Goal: Information Seeking & Learning: Learn about a topic

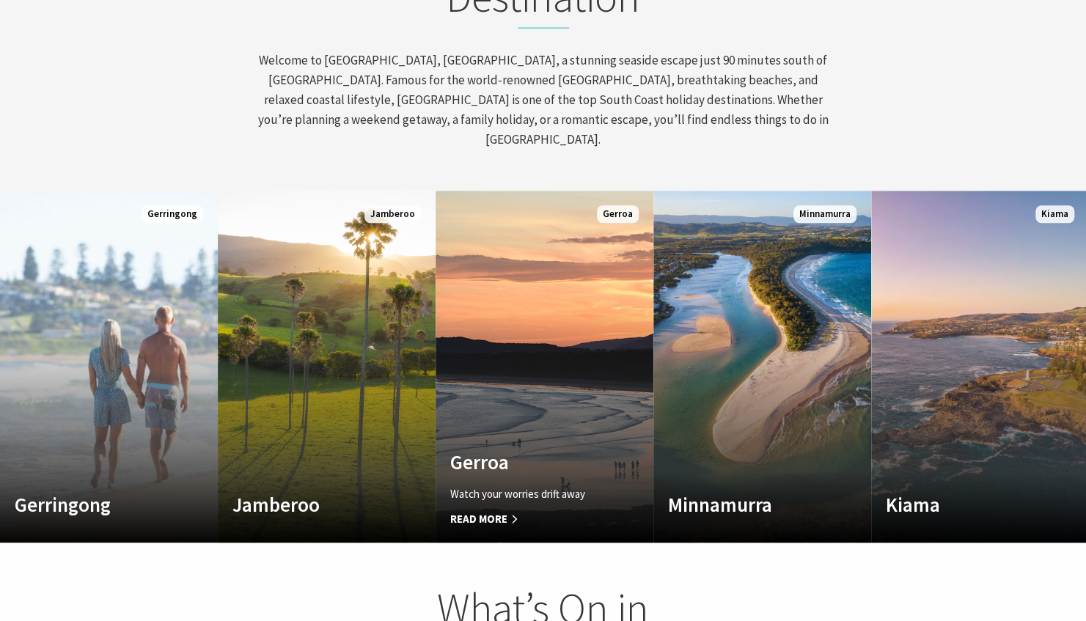
scroll to position [700, 0]
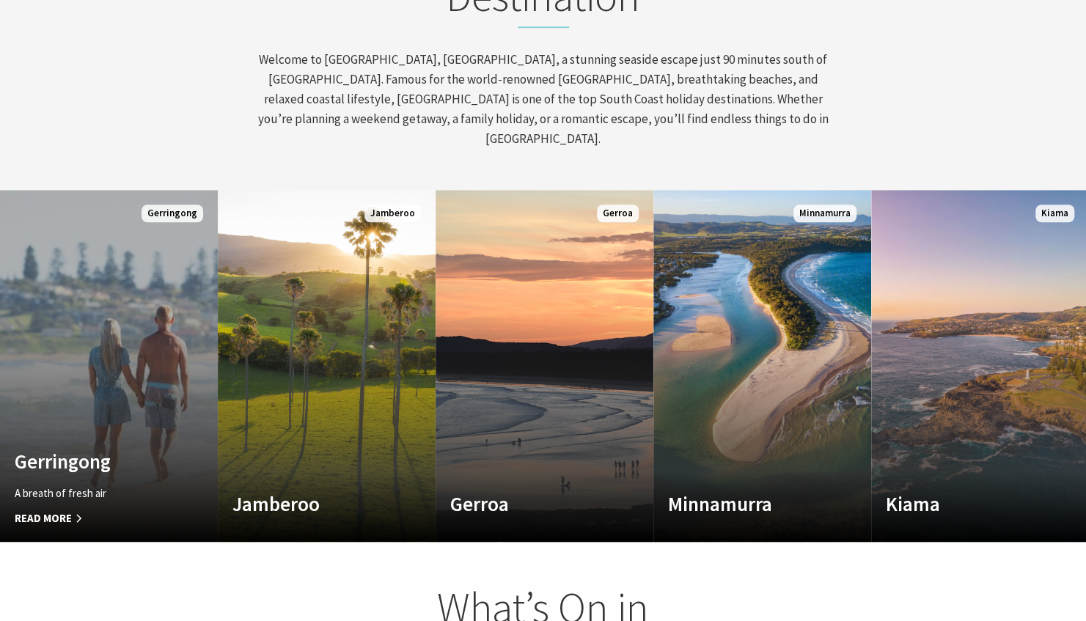
click at [176, 385] on link "Custom Image Used Gerringong A breath of fresh air Read More Gerringong" at bounding box center [109, 366] width 218 height 352
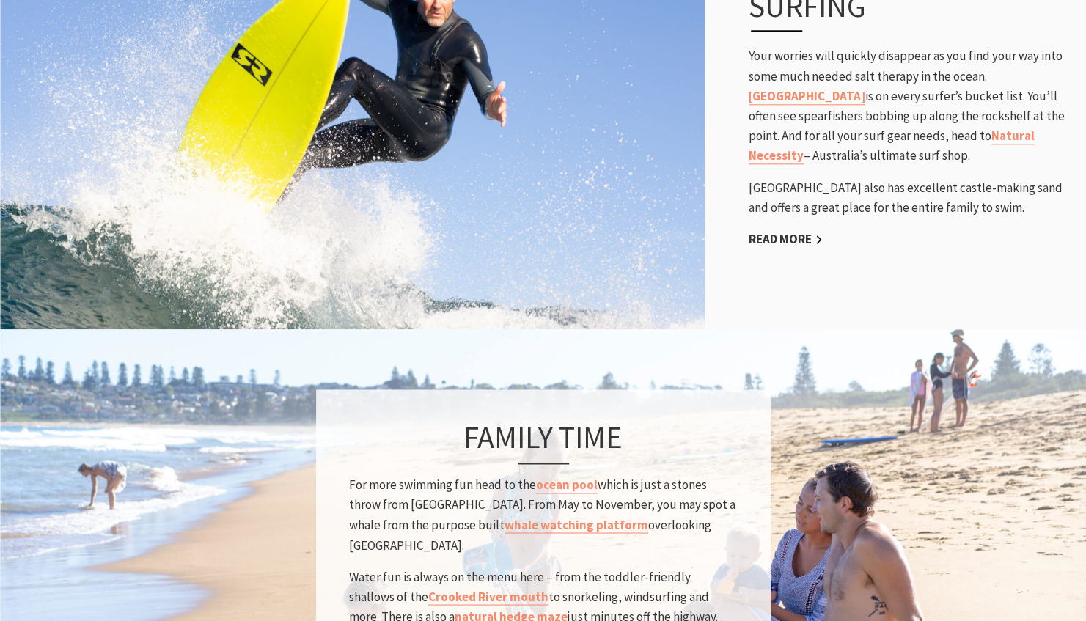
scroll to position [982, 0]
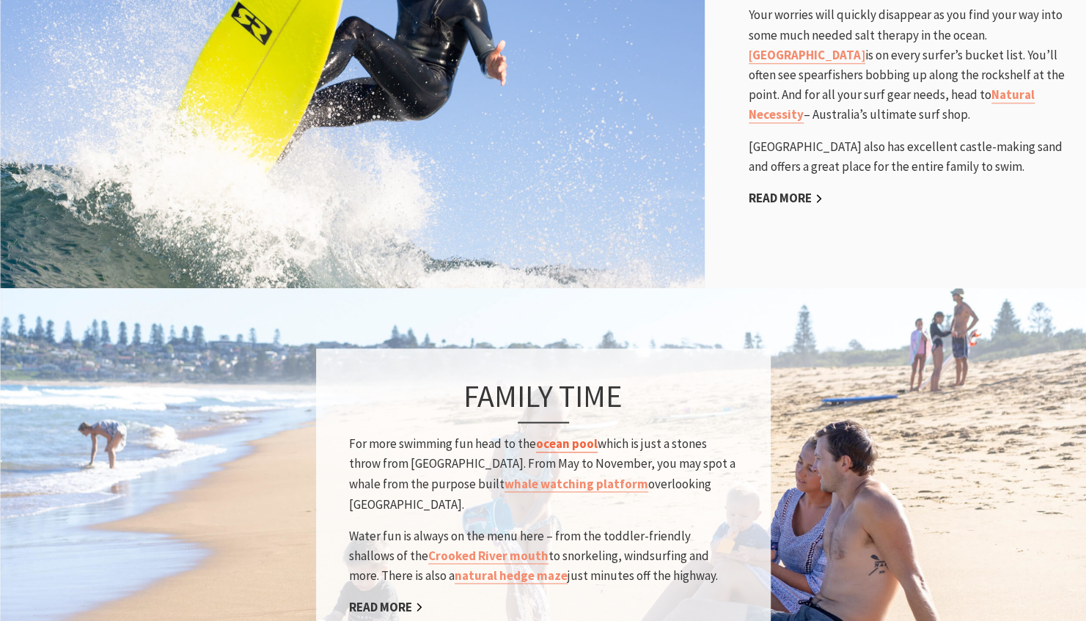
click at [580, 436] on link "ocean pool" at bounding box center [567, 444] width 62 height 17
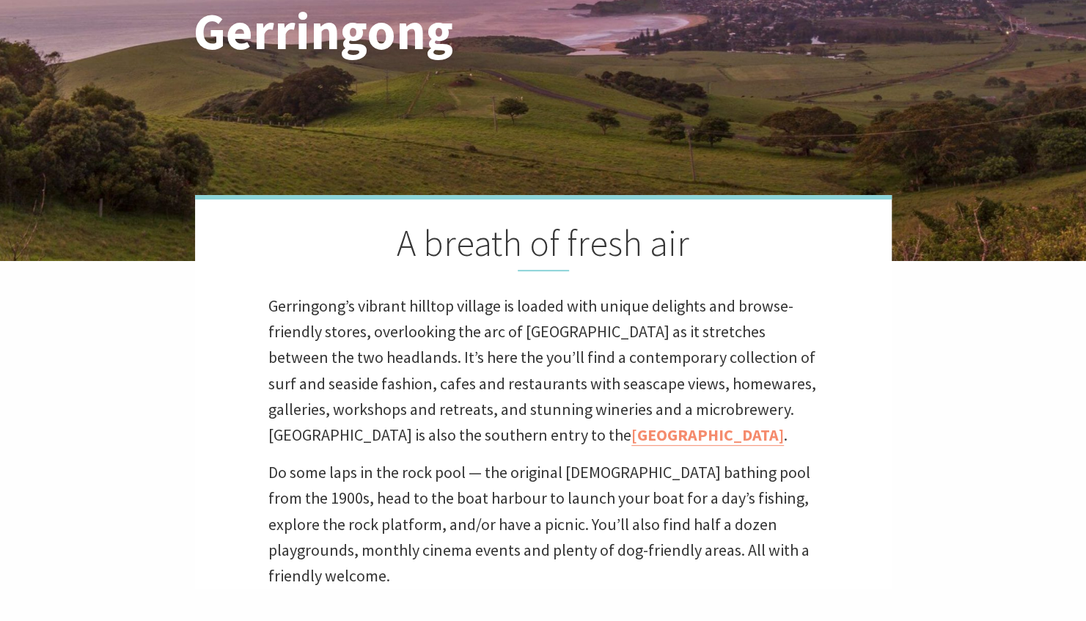
scroll to position [0, 0]
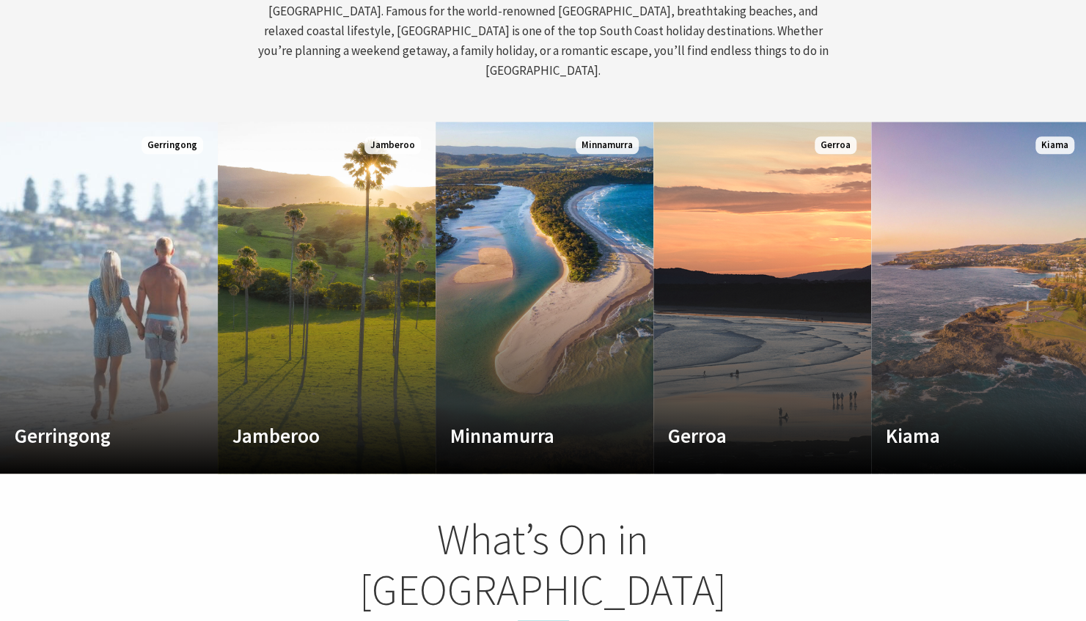
scroll to position [785, 0]
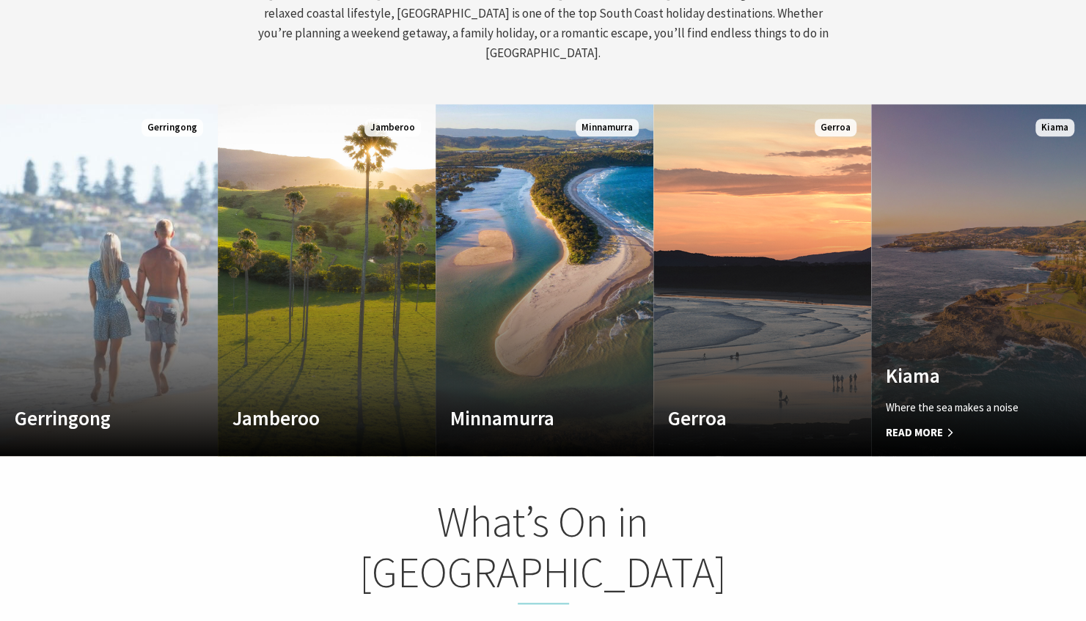
click at [1012, 250] on link "Custom Image Used Kiama Where the sea makes a noise Read More Kiama" at bounding box center [980, 280] width 218 height 352
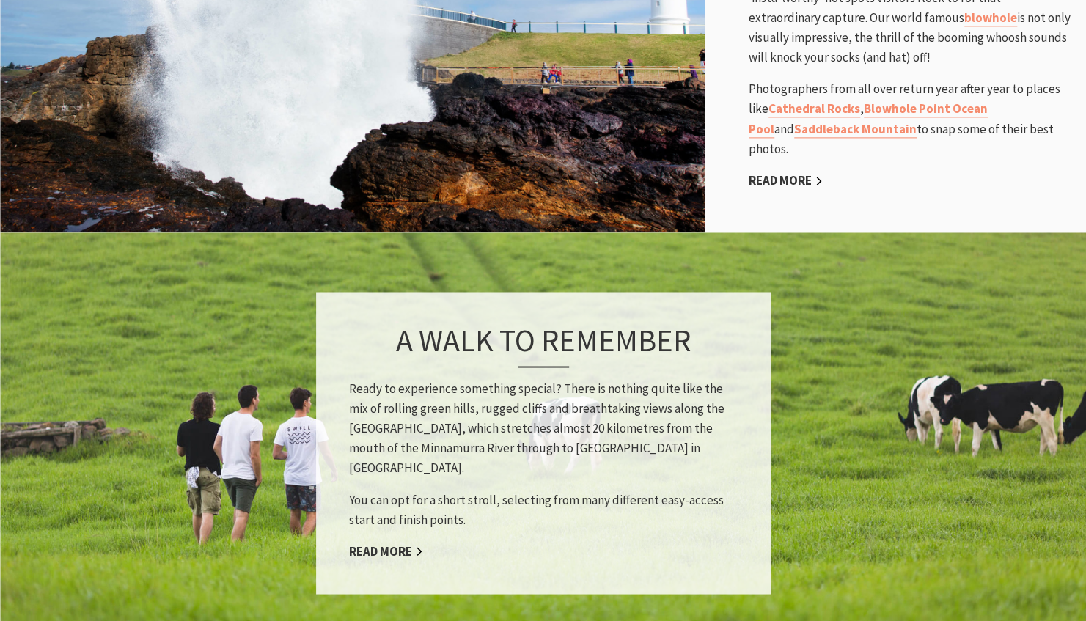
scroll to position [1153, 0]
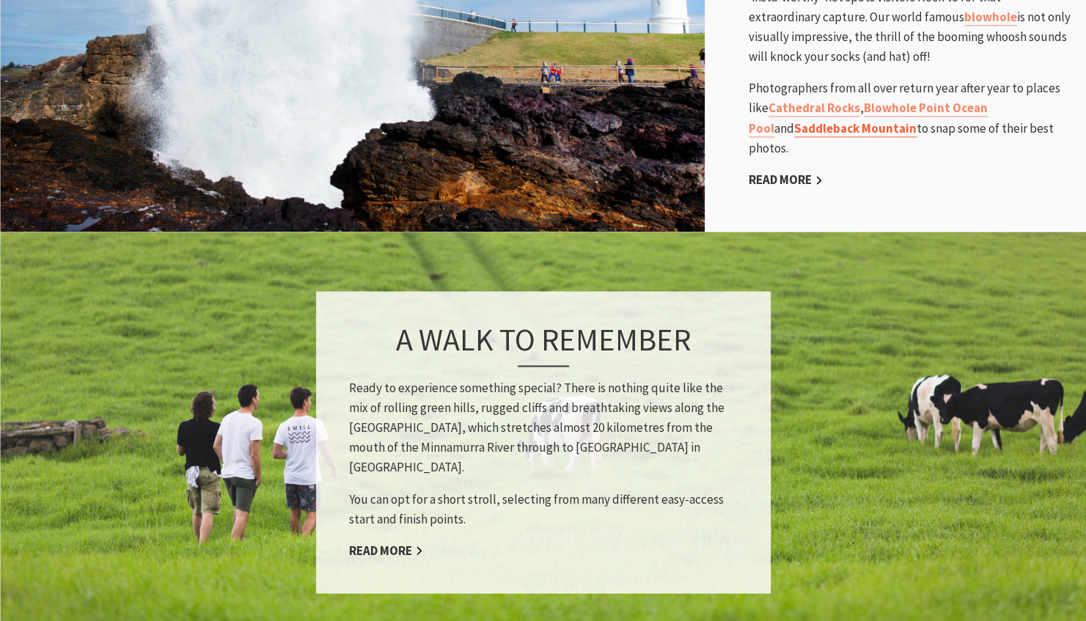
click at [836, 120] on link "Saddleback Mountain" at bounding box center [855, 128] width 122 height 17
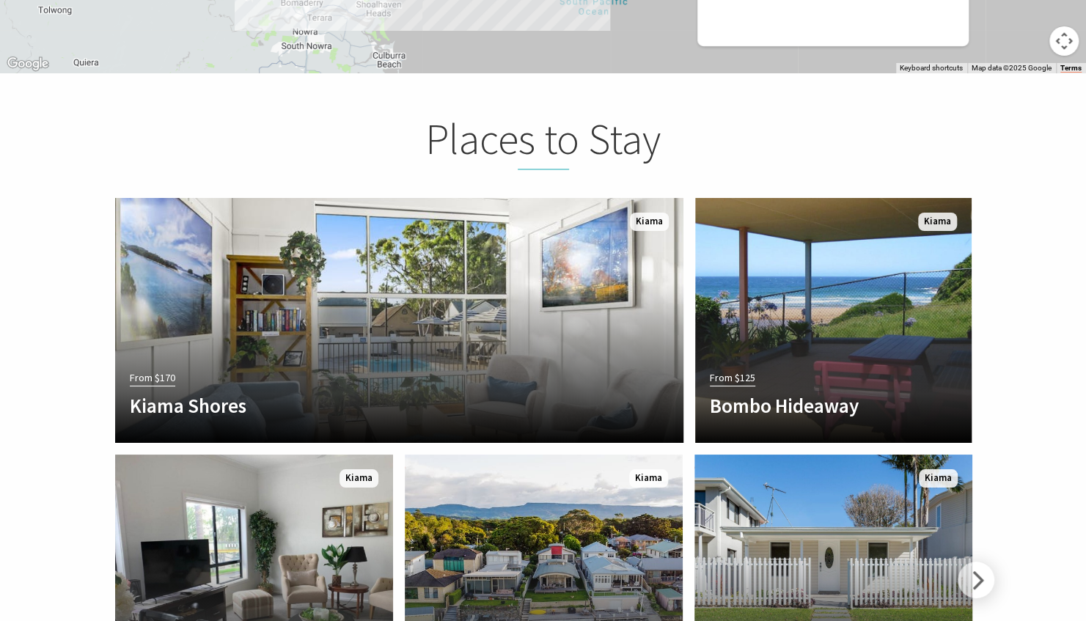
scroll to position [3106, 0]
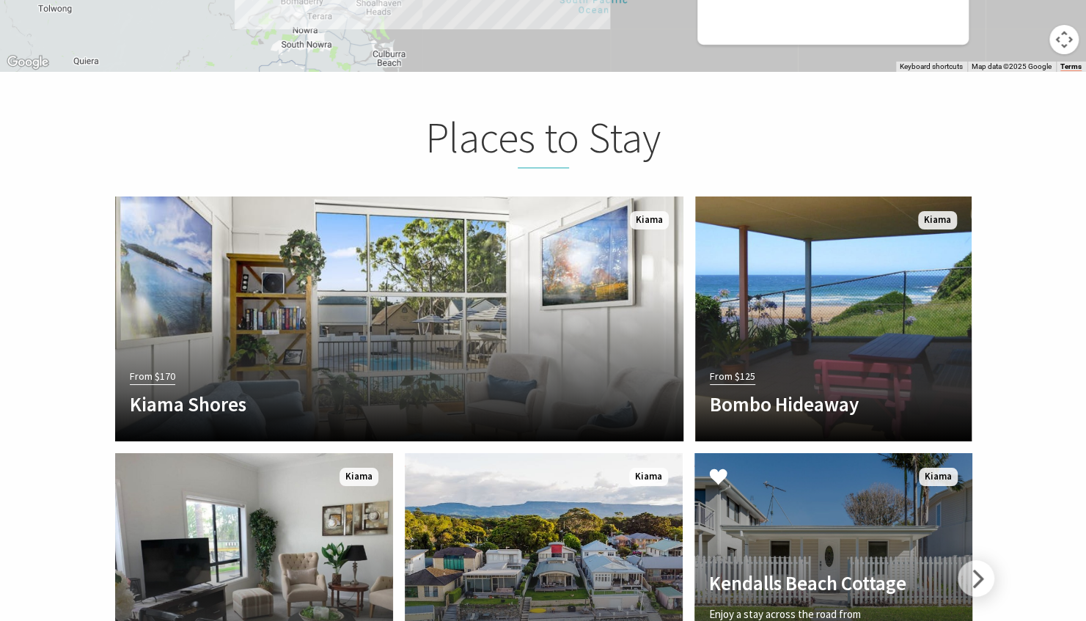
click at [742, 519] on link "Another Image Used Kendalls Beach Cottage Enjoy a stay across the road from Ken…" at bounding box center [833, 575] width 278 height 245
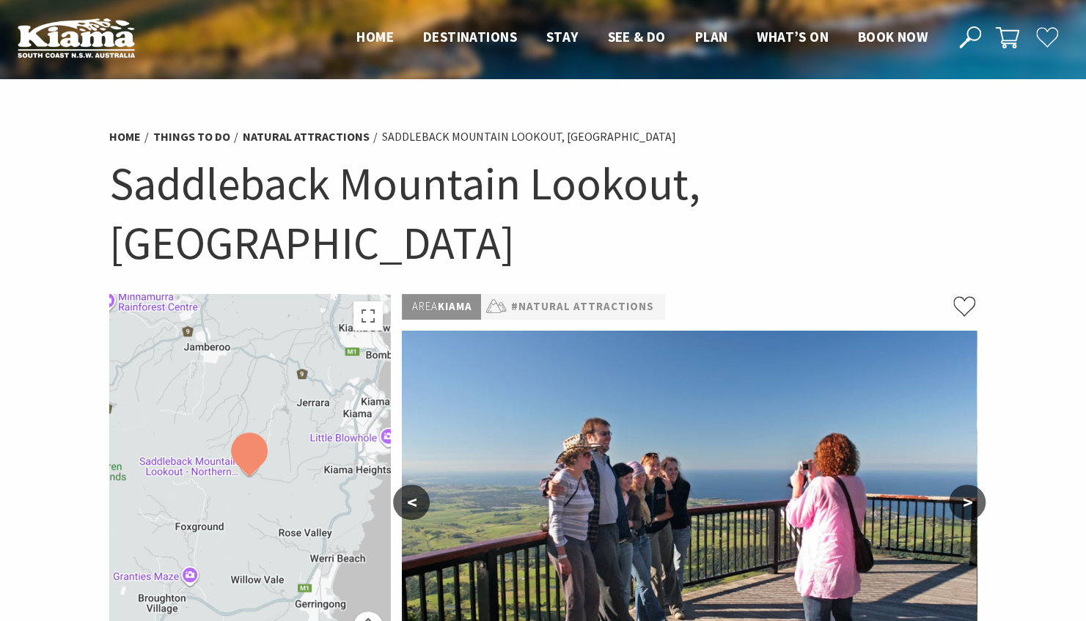
scroll to position [6, 0]
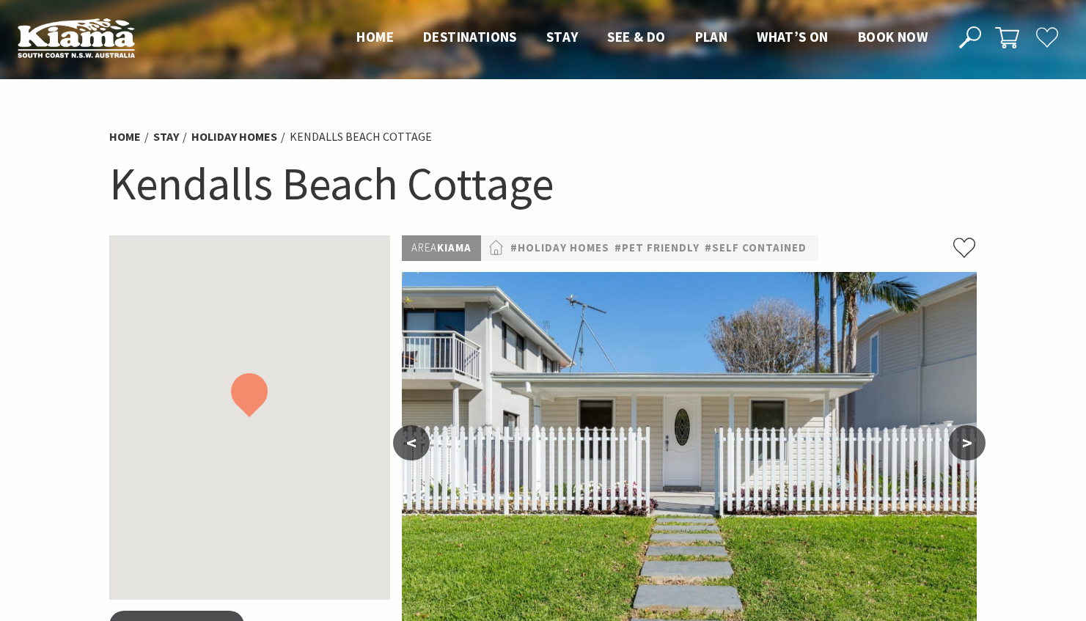
scroll to position [83, 0]
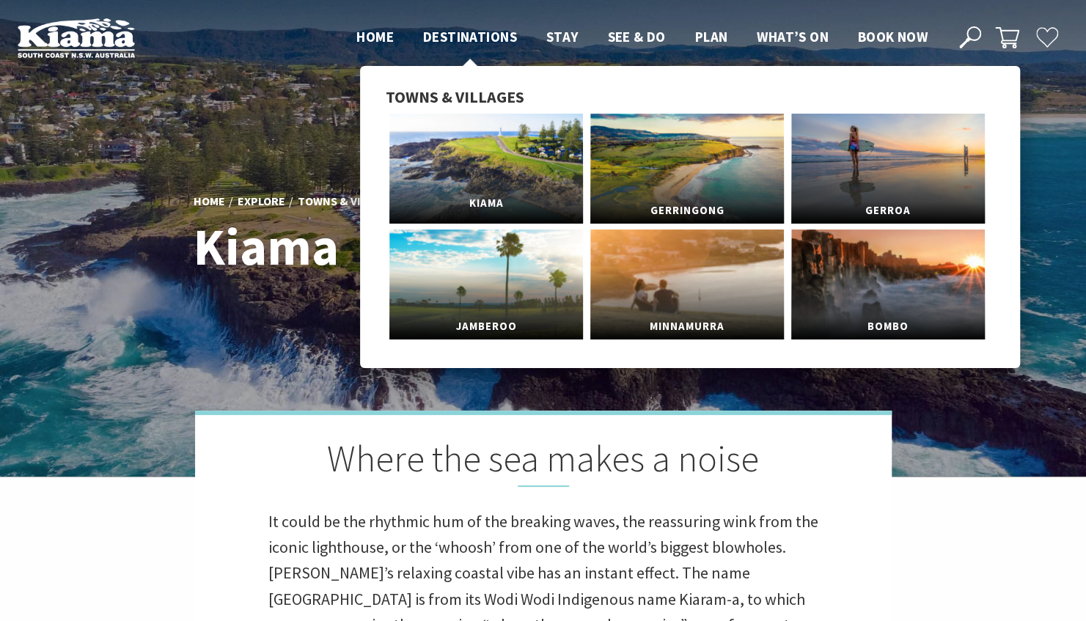
click at [504, 154] on link "Kiama" at bounding box center [486, 169] width 194 height 110
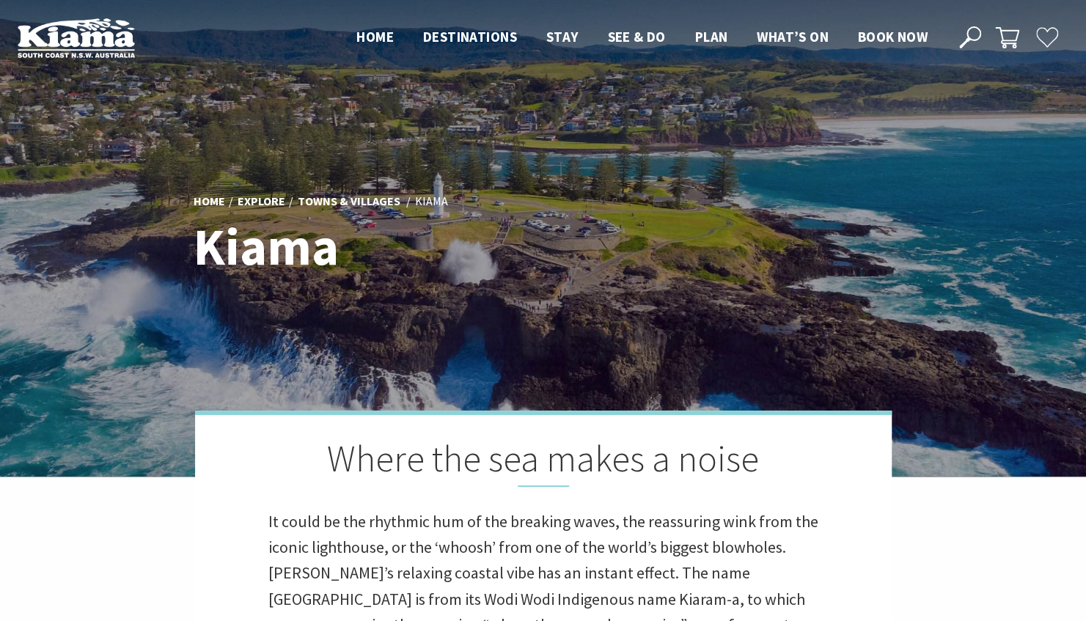
scroll to position [478, 1098]
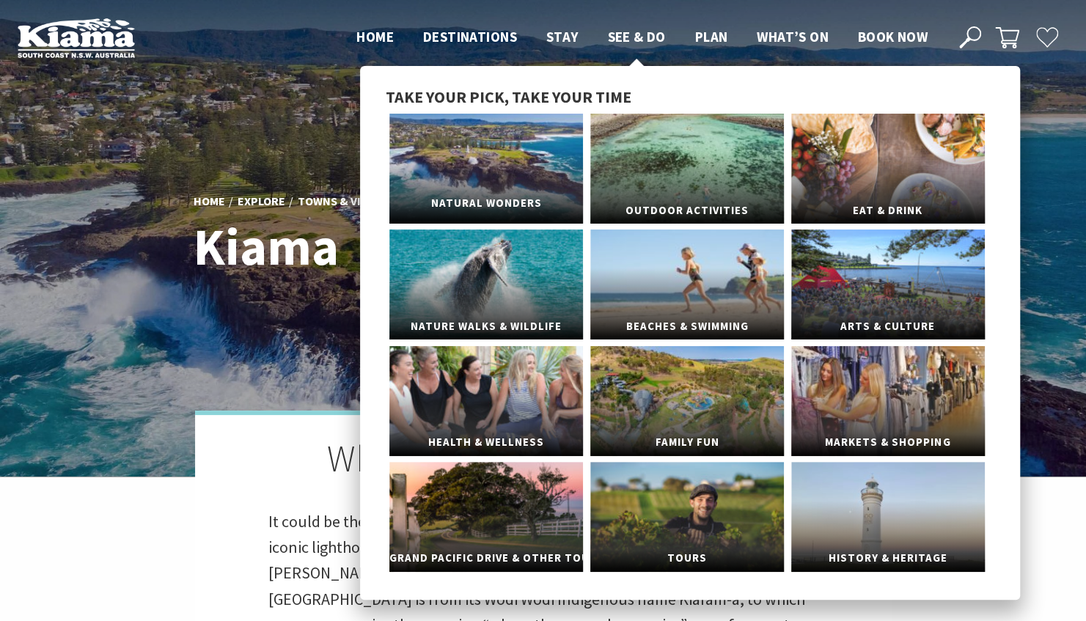
click at [513, 164] on link "Natural Wonders" at bounding box center [486, 169] width 194 height 110
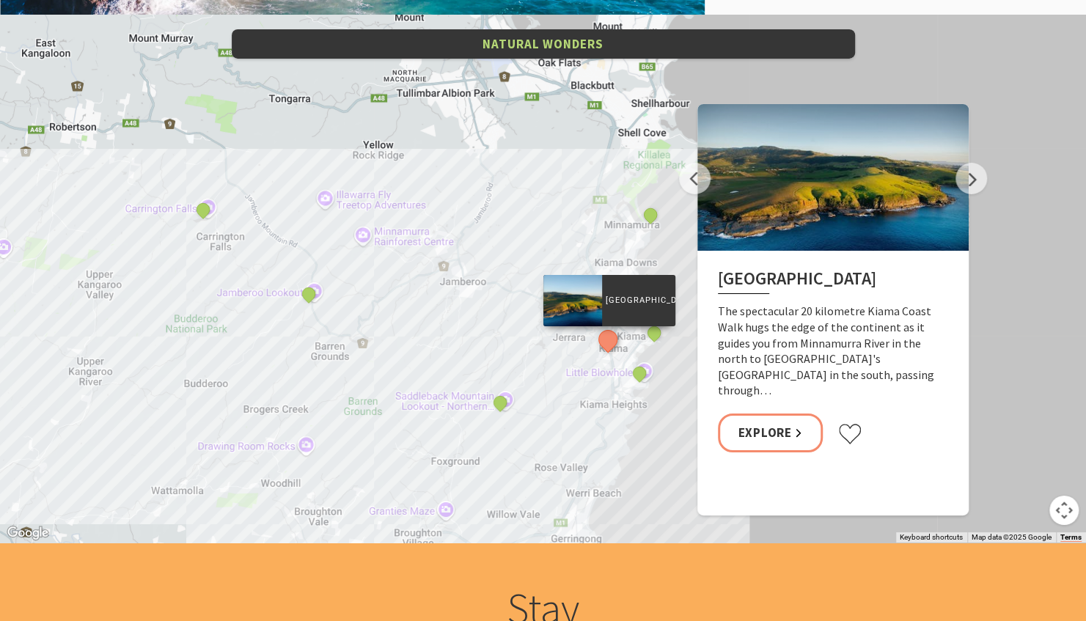
scroll to position [2891, 0]
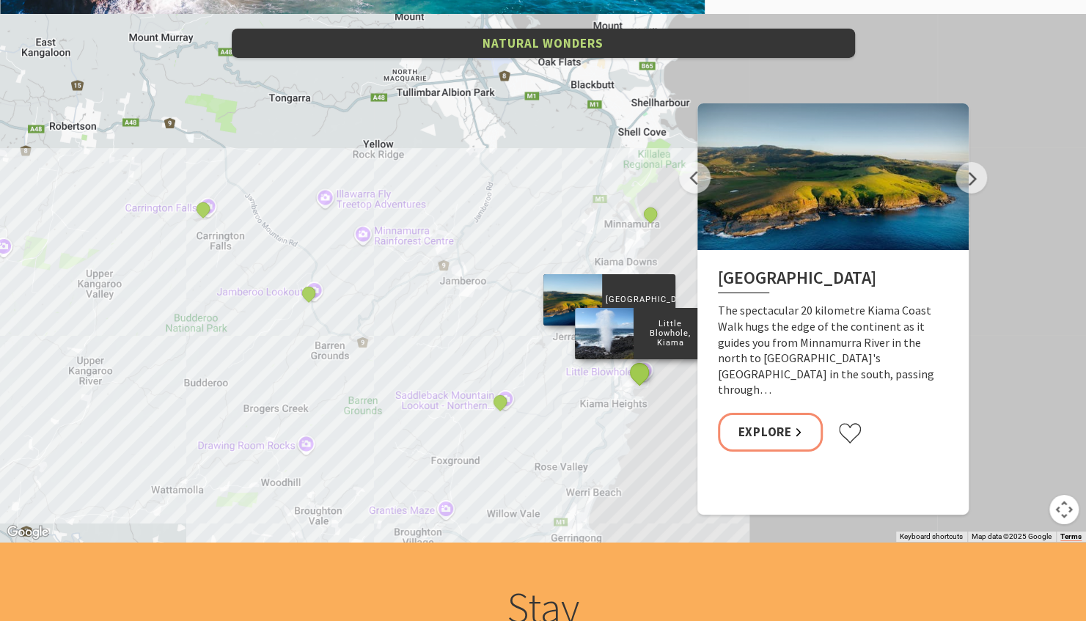
click at [638, 372] on button "See detail about Little Blowhole, Kiama" at bounding box center [638, 372] width 27 height 27
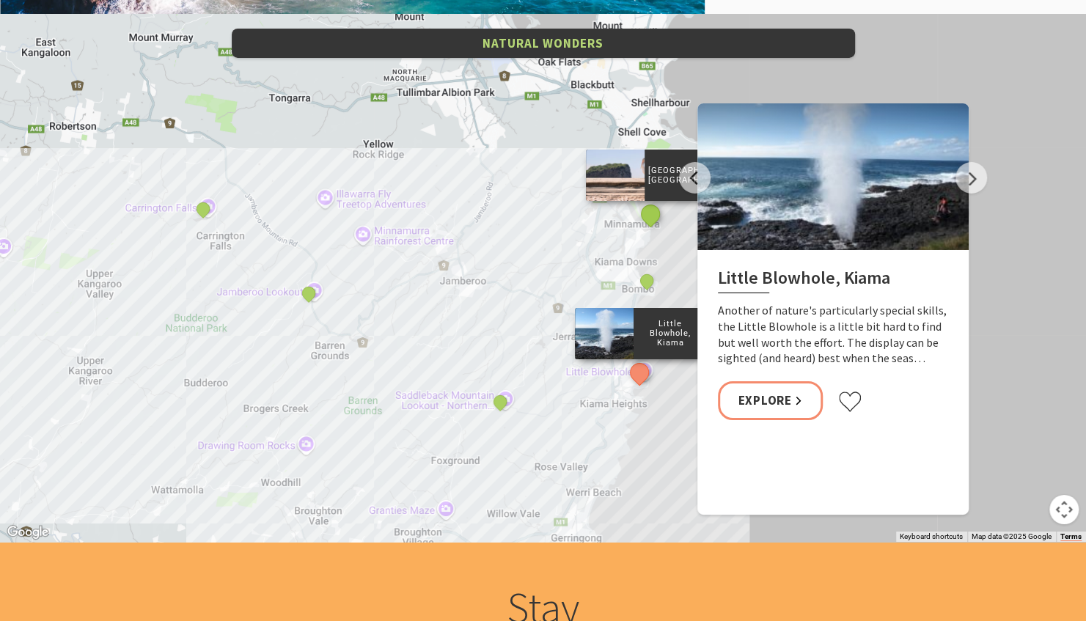
click at [653, 214] on button "See detail about Rangoon Island, Minnamurra" at bounding box center [649, 213] width 27 height 27
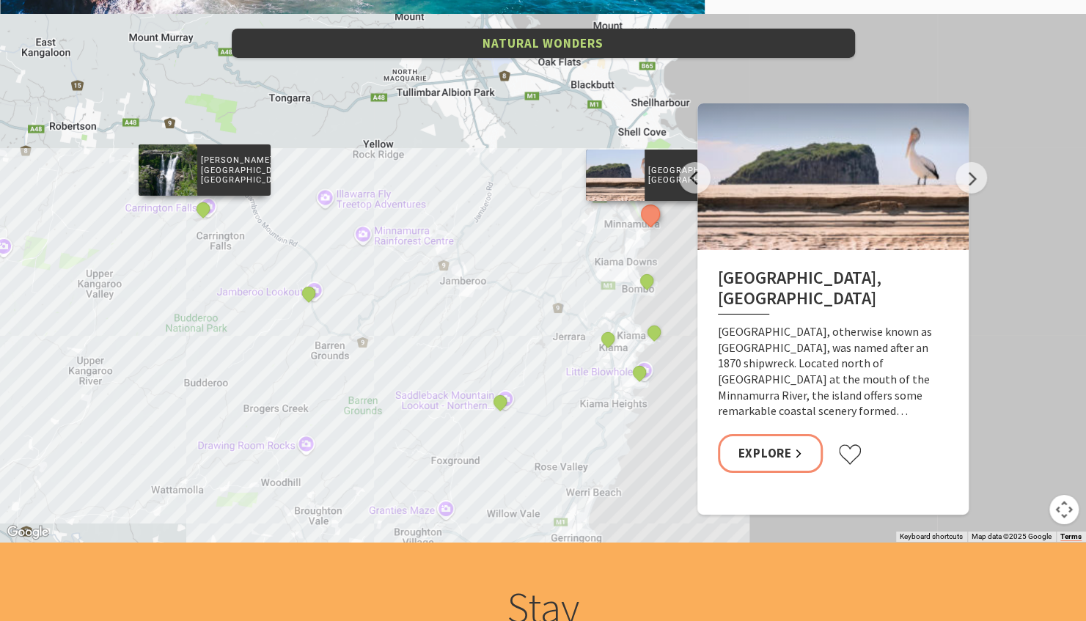
click at [177, 179] on div at bounding box center [167, 169] width 59 height 51
click at [207, 180] on p "Carrington Falls, Budderoo National Park" at bounding box center [233, 170] width 73 height 34
click at [182, 170] on div at bounding box center [167, 169] width 59 height 51
click at [215, 207] on div "[PERSON_NAME][GEOGRAPHIC_DATA], [GEOGRAPHIC_DATA]" at bounding box center [204, 210] width 22 height 22
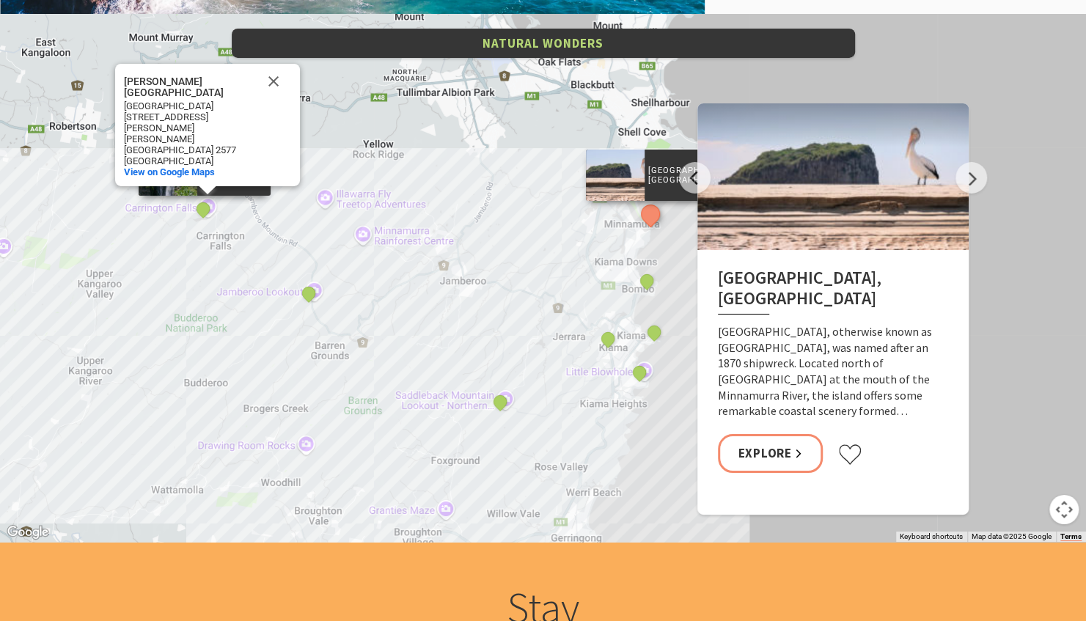
click at [215, 207] on div "[PERSON_NAME][GEOGRAPHIC_DATA], [GEOGRAPHIC_DATA]" at bounding box center [204, 210] width 22 height 22
click at [277, 99] on button "Close" at bounding box center [273, 81] width 35 height 35
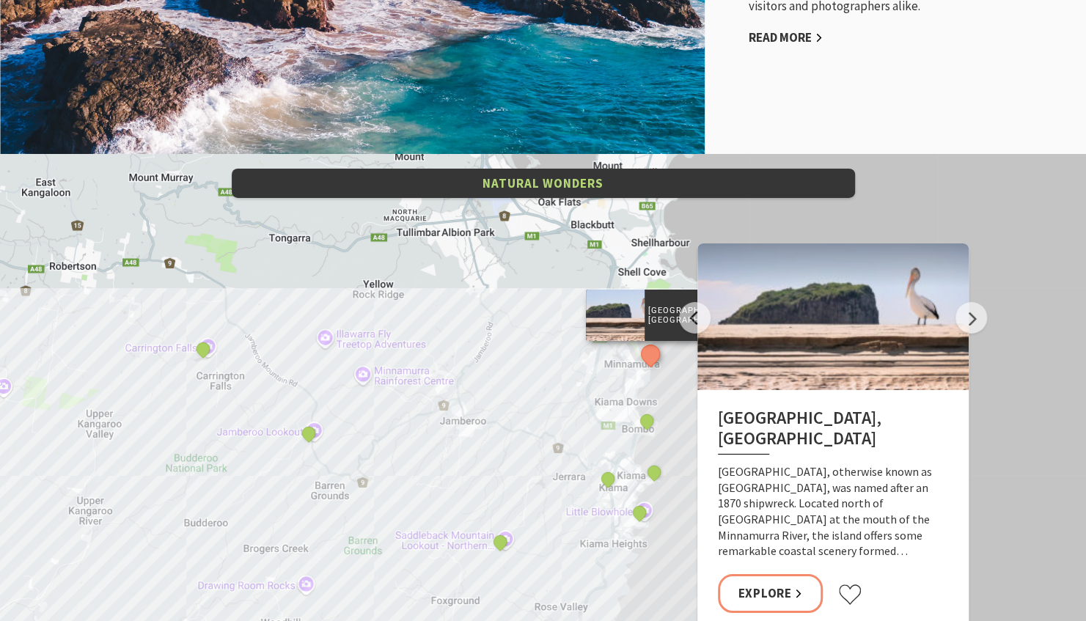
scroll to position [2750, 0]
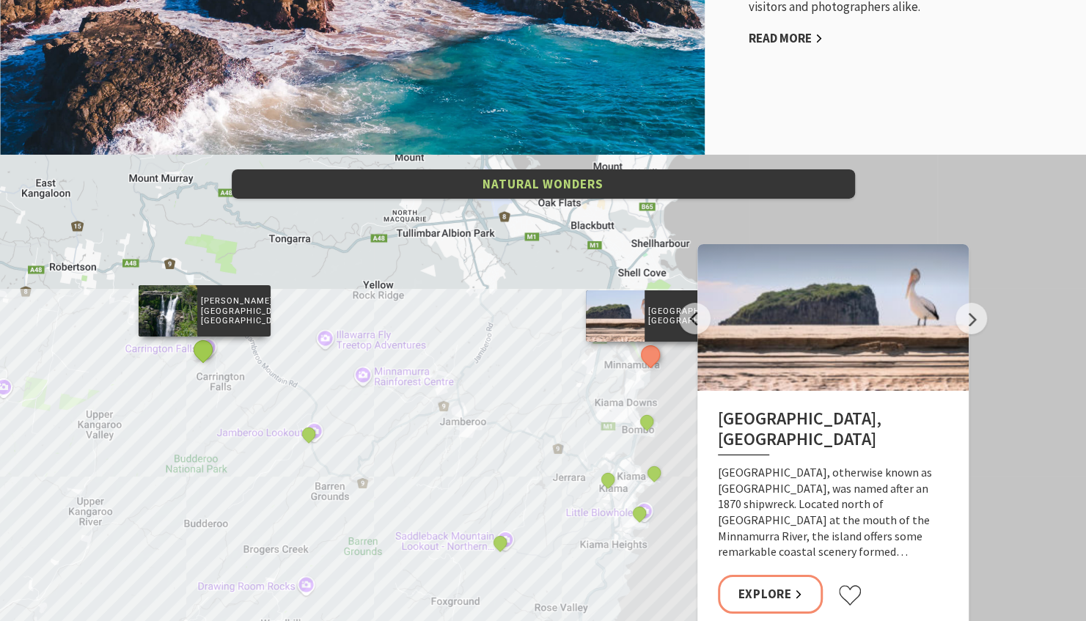
click at [201, 353] on button "See detail about Carrington Falls, Budderoo National Park" at bounding box center [202, 349] width 27 height 27
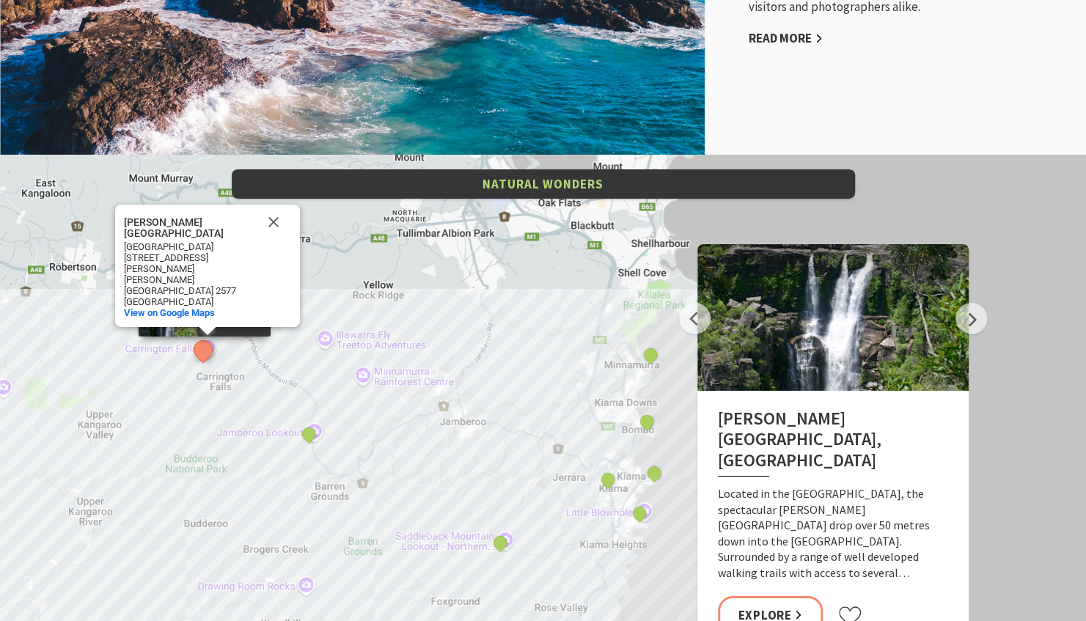
drag, startPoint x: 867, startPoint y: 361, endPoint x: 928, endPoint y: 298, distance: 87.6
click at [928, 298] on div at bounding box center [832, 317] width 271 height 147
click at [960, 315] on button "Next" at bounding box center [971, 319] width 32 height 32
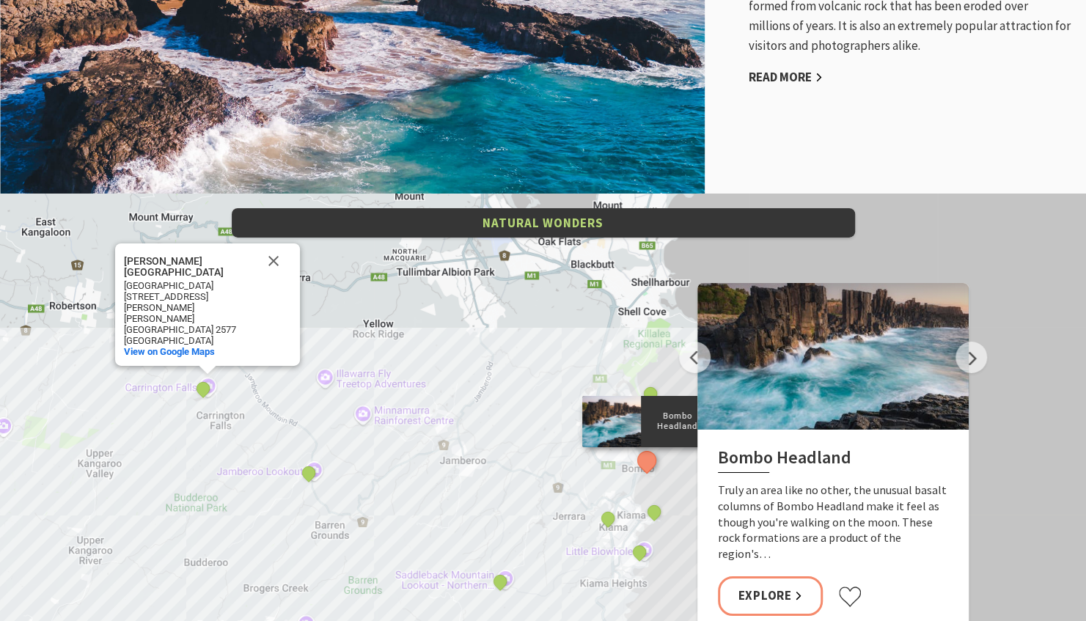
scroll to position [2711, 0]
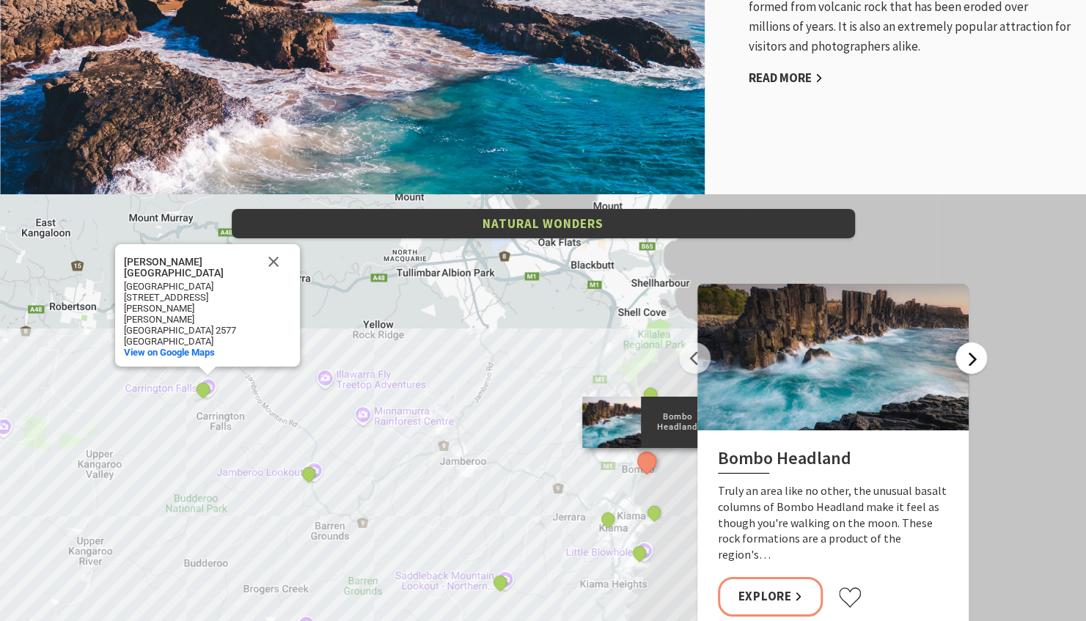
click at [966, 349] on button "Next" at bounding box center [971, 358] width 32 height 32
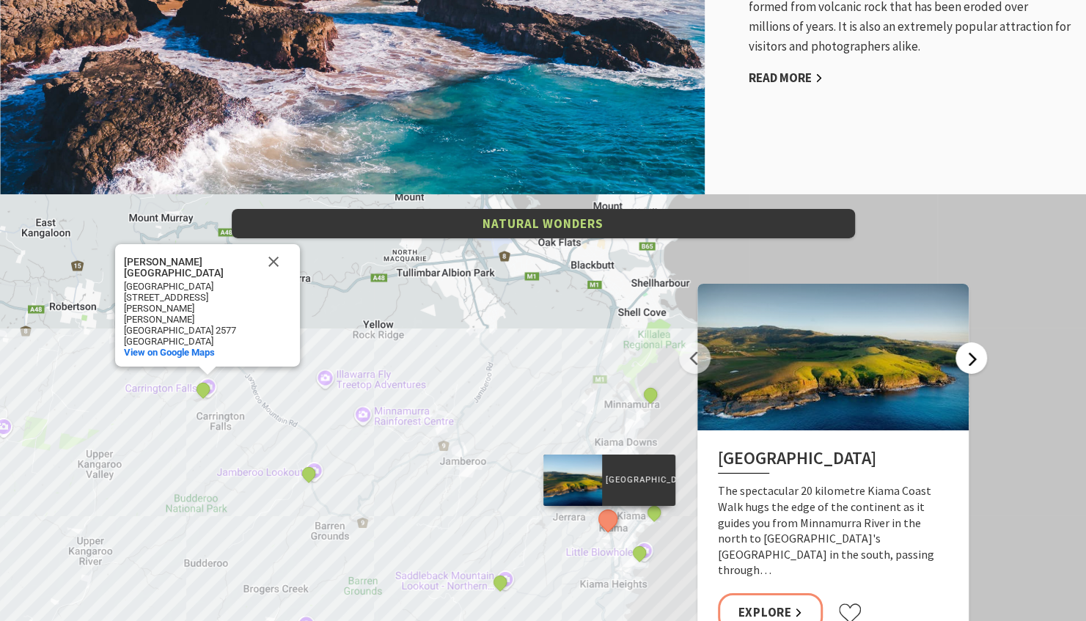
click at [966, 349] on button "Next" at bounding box center [971, 358] width 32 height 32
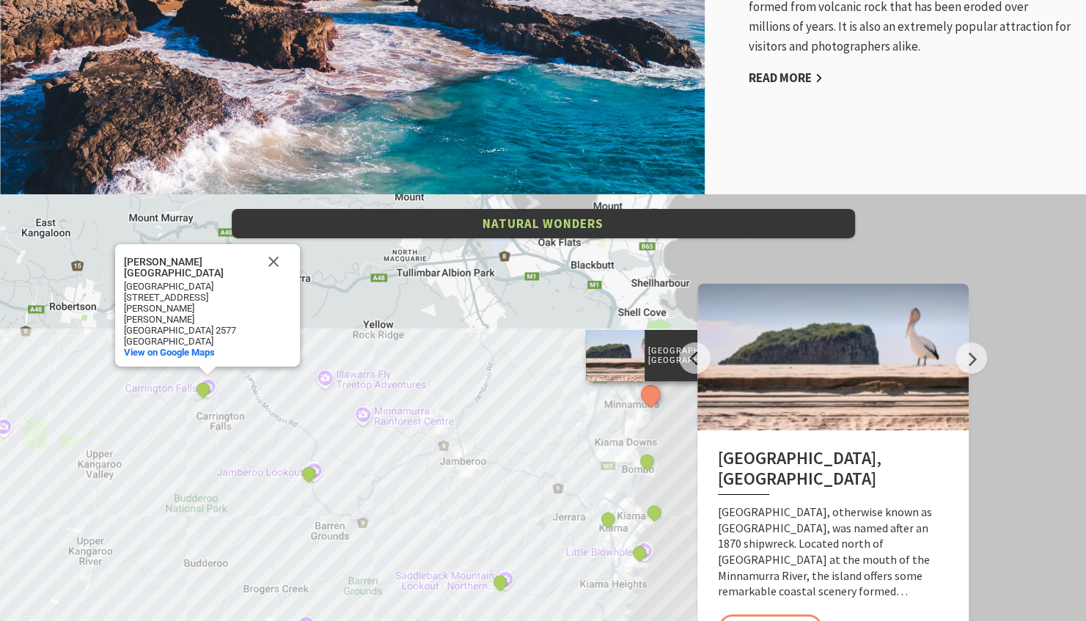
click at [1013, 331] on div "Kiama Coast Walk Rangoon Island, Minnamurra Jamberoo lookout Saddleback Mountai…" at bounding box center [543, 458] width 1086 height 528
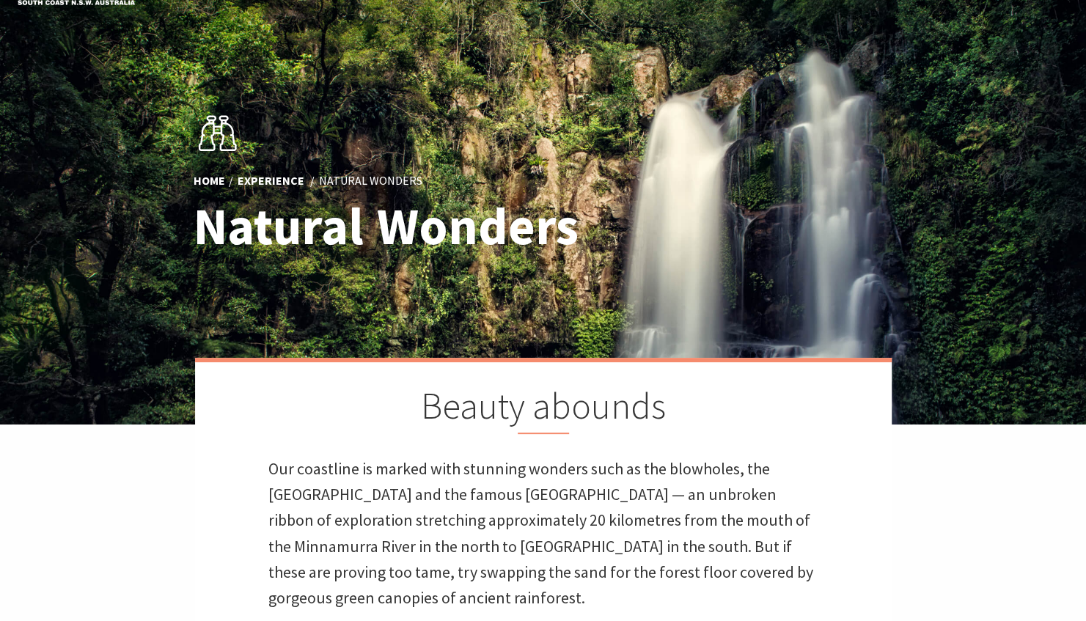
scroll to position [0, 0]
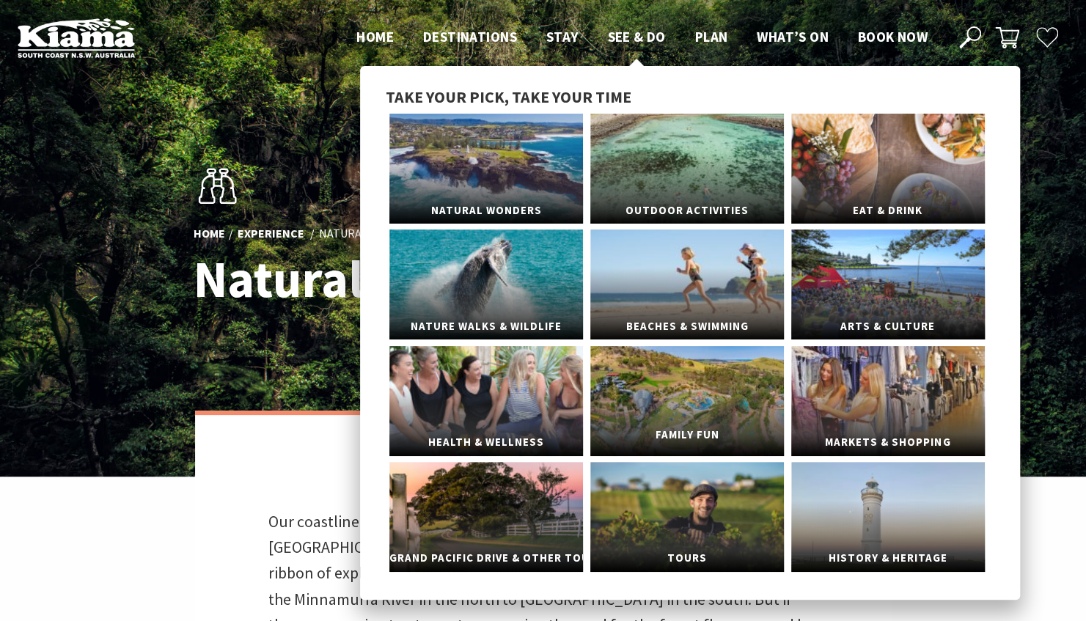
click at [750, 419] on link "Family Fun" at bounding box center [687, 401] width 194 height 110
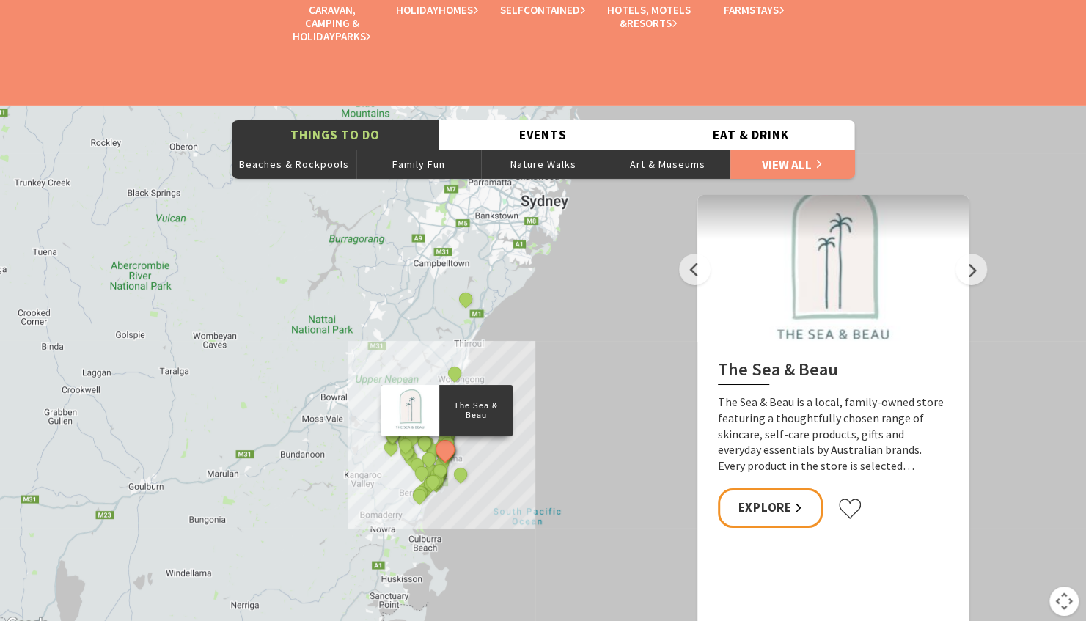
scroll to position [2880, 0]
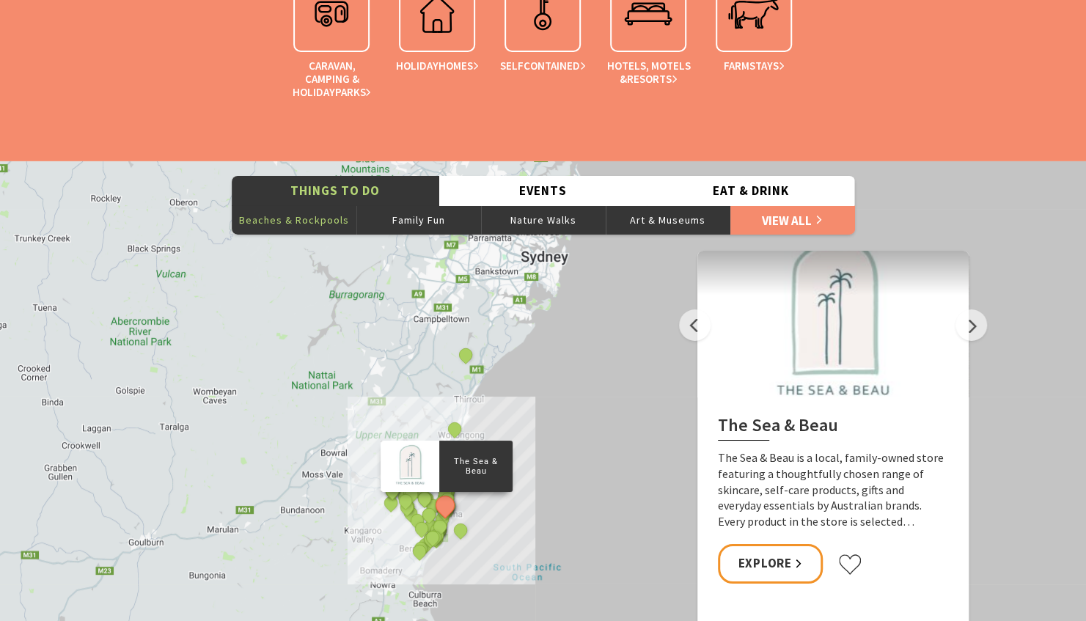
click at [312, 223] on button "Beaches & Rockpools" at bounding box center [294, 219] width 125 height 29
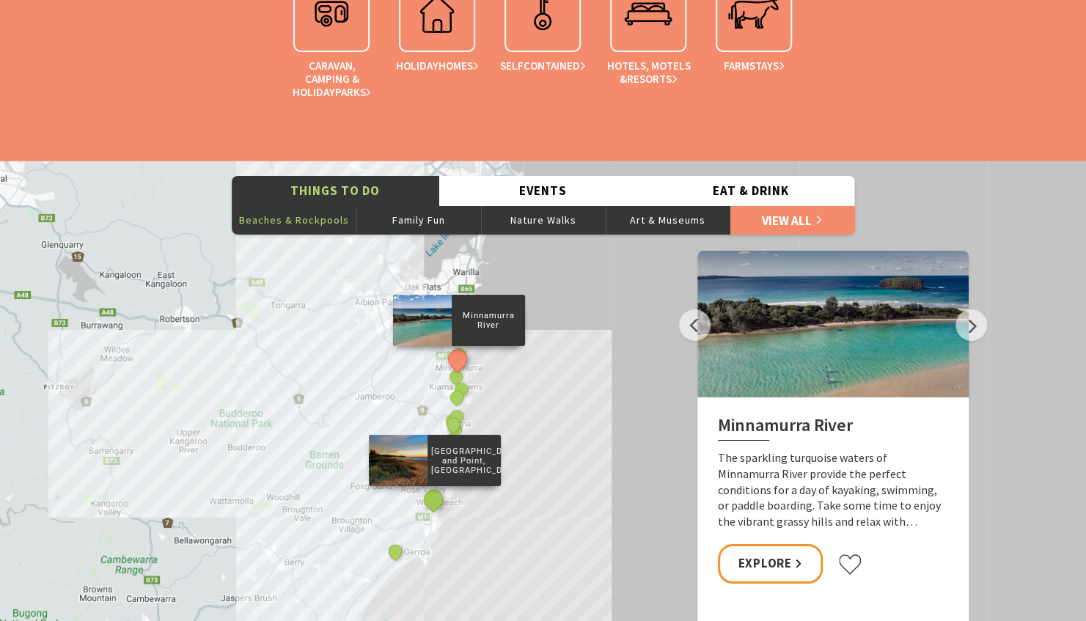
click at [431, 499] on button "See detail about Werri Beach and Point, Gerringong" at bounding box center [432, 499] width 27 height 27
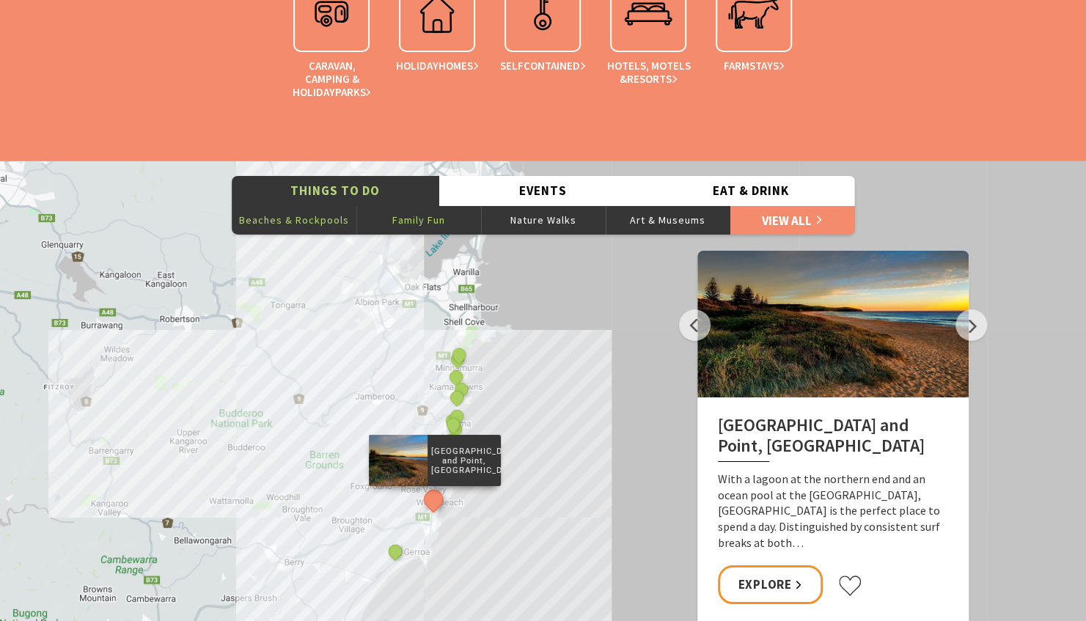
click at [442, 216] on button "Family Fun" at bounding box center [418, 219] width 125 height 29
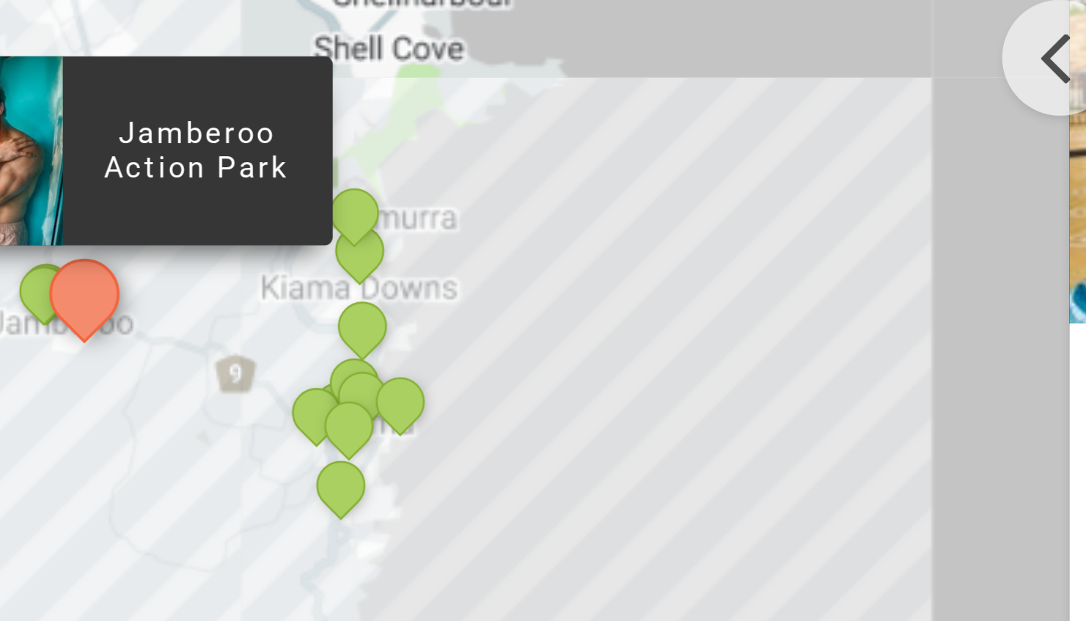
scroll to position [2879, 0]
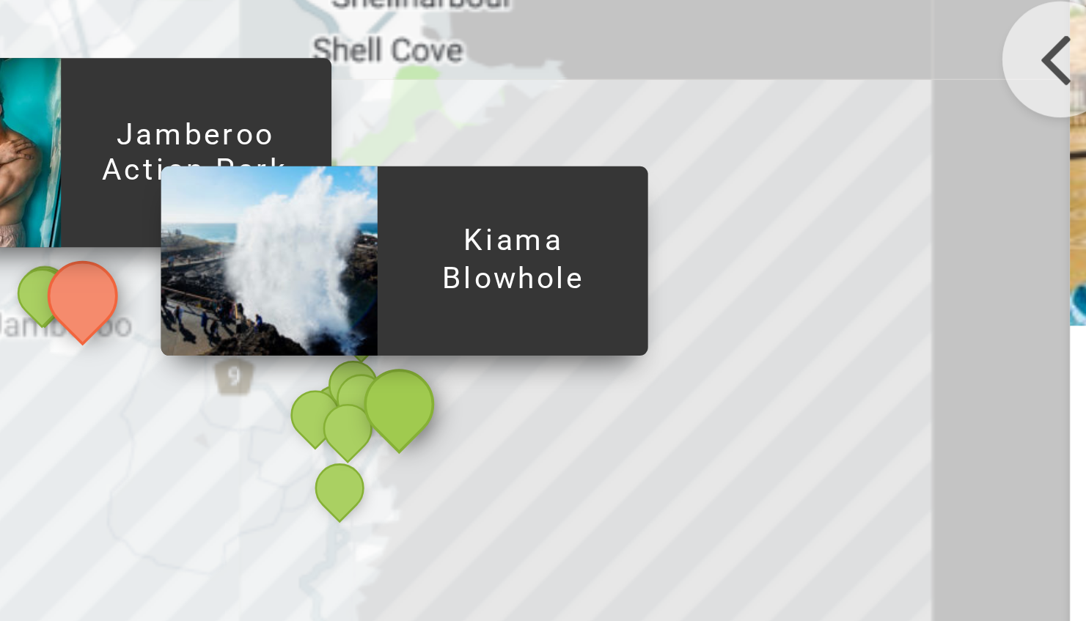
click at [519, 421] on button "See detail about Kiama Blowhole" at bounding box center [515, 418] width 27 height 27
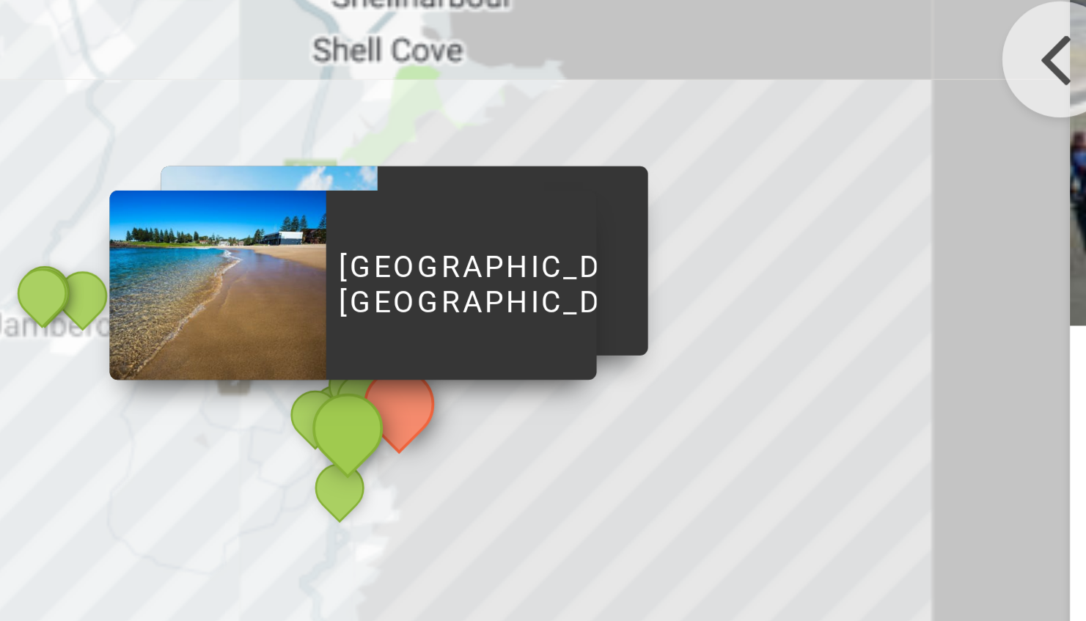
click at [498, 425] on button "See detail about Surf Beach, Kiama" at bounding box center [501, 425] width 27 height 27
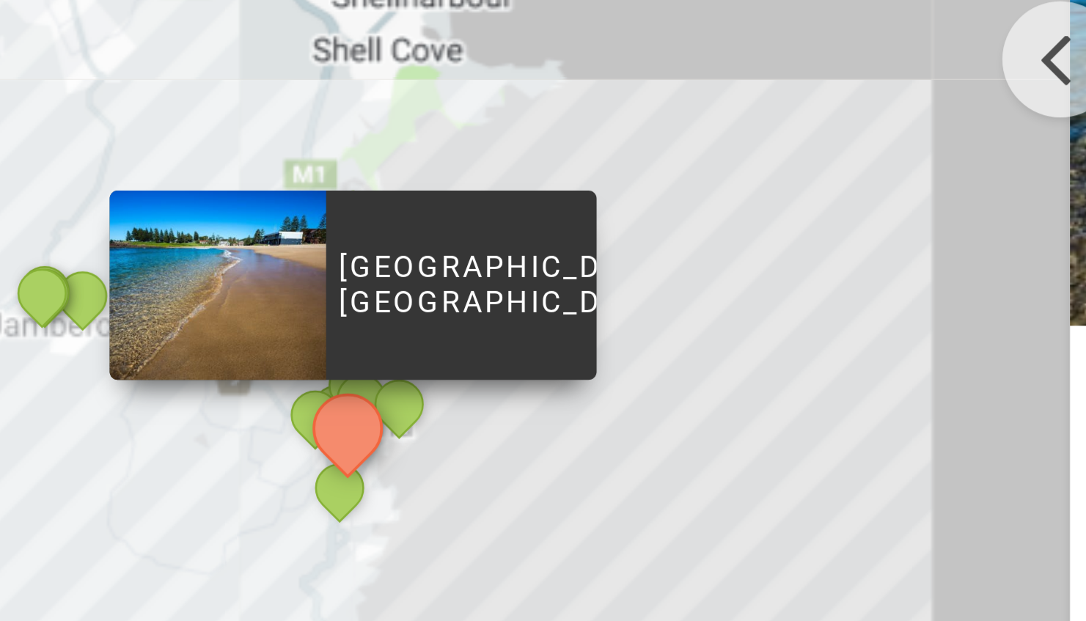
click at [606, 409] on div "Jamberoo Action Park [GEOGRAPHIC_DATA] Illawarra Fly Treetop Adventures Kiama T…" at bounding box center [543, 426] width 1086 height 528
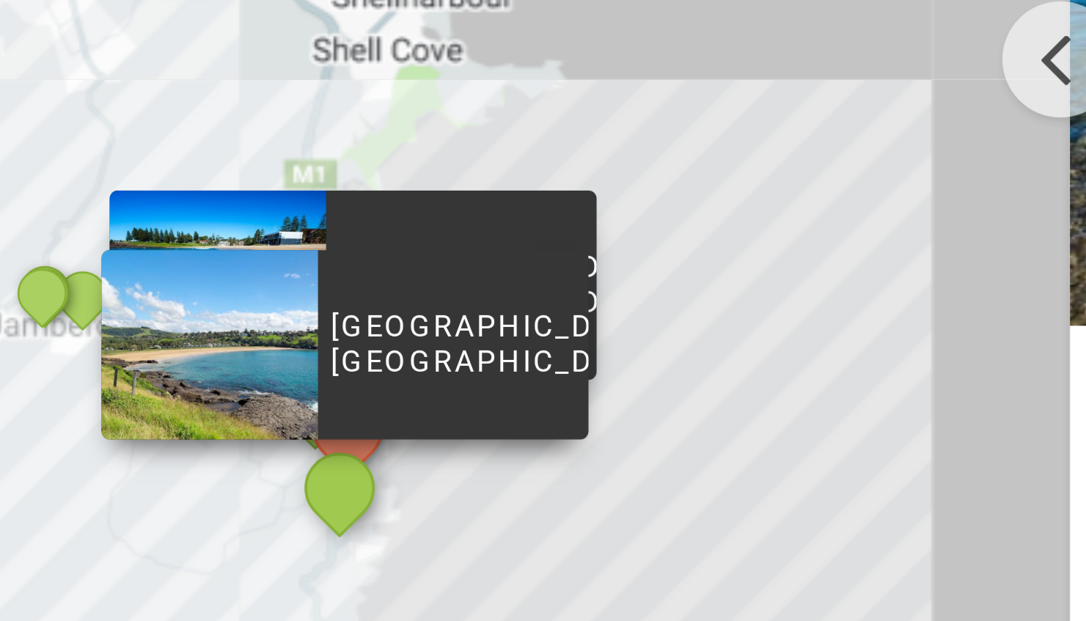
click at [496, 441] on button "See detail about Easts Beach, Kiama" at bounding box center [498, 441] width 27 height 27
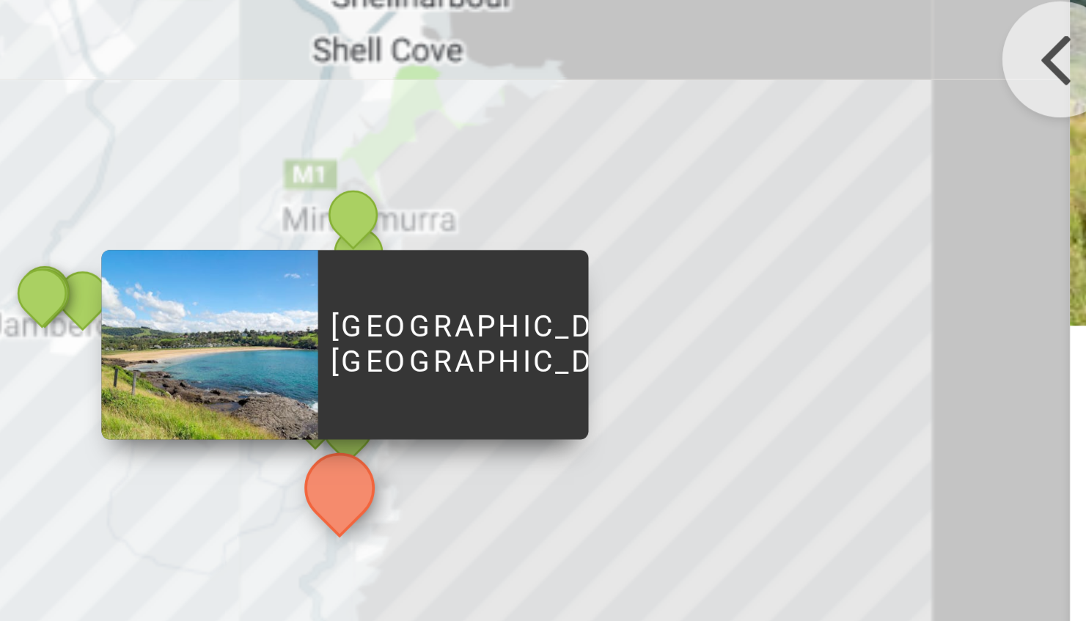
click at [528, 449] on div "Jamberoo Action Park [GEOGRAPHIC_DATA] Illawarra Fly Treetop Adventures Kiama T…" at bounding box center [543, 426] width 1086 height 528
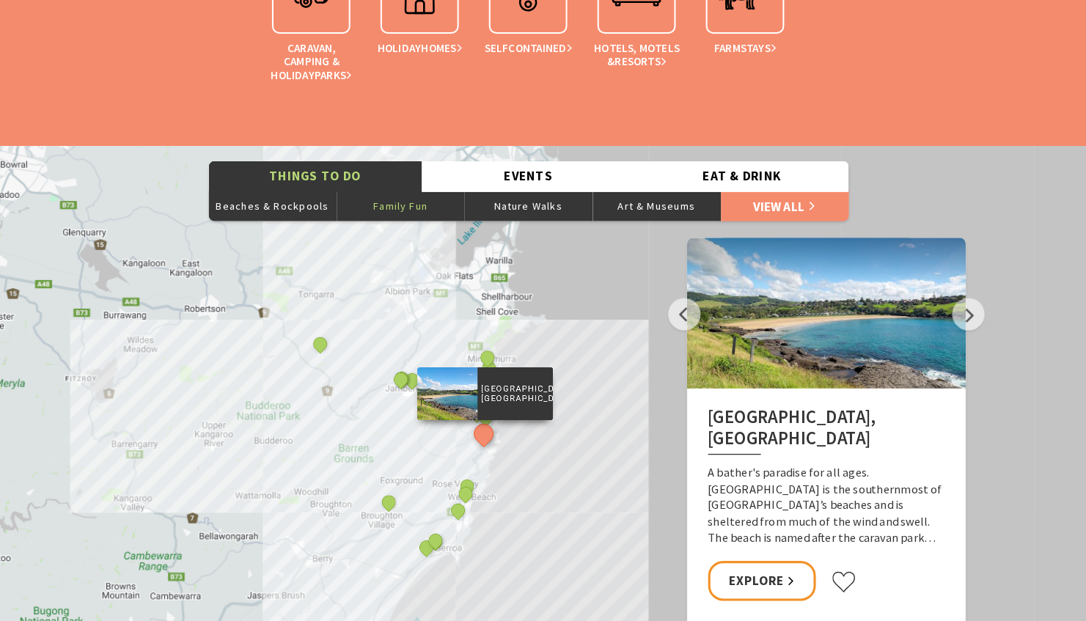
scroll to position [2891, 0]
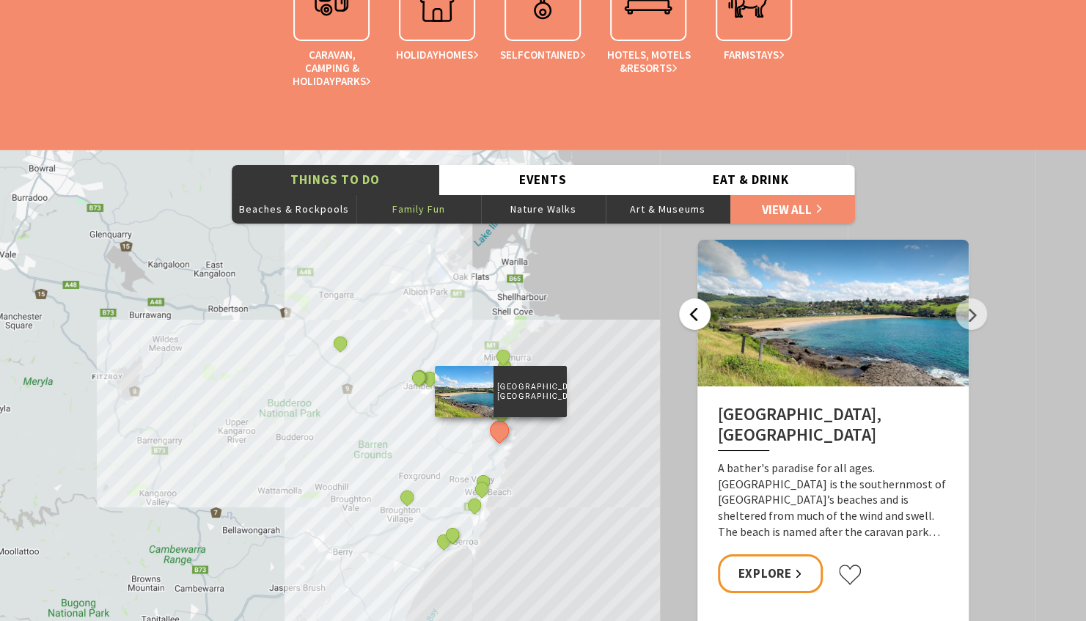
click at [705, 315] on button "Previous" at bounding box center [695, 314] width 32 height 32
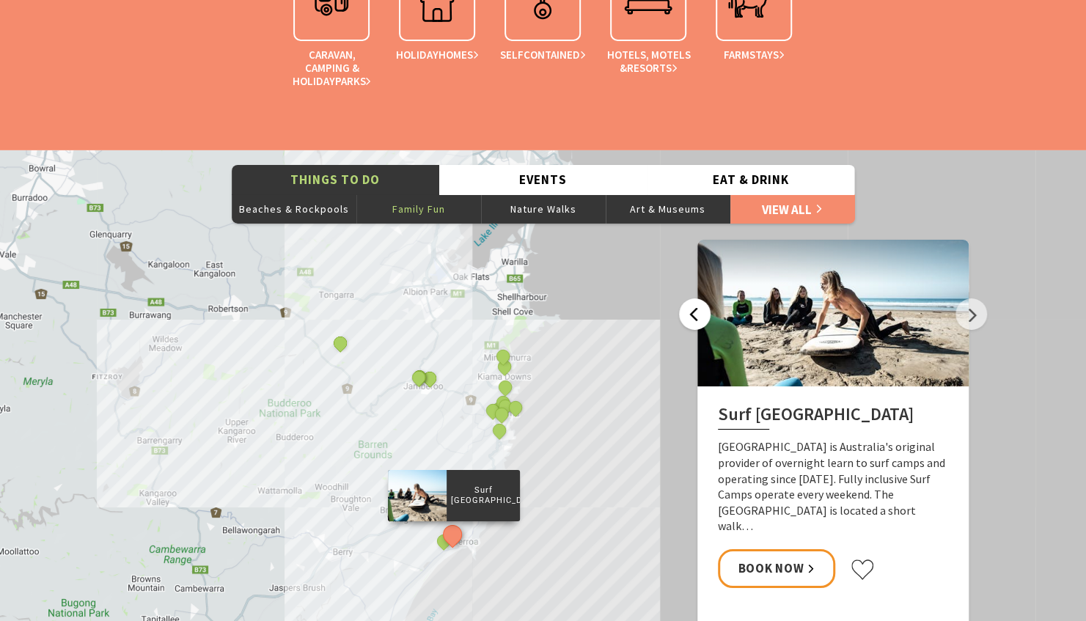
click at [705, 315] on button "Previous" at bounding box center [695, 314] width 32 height 32
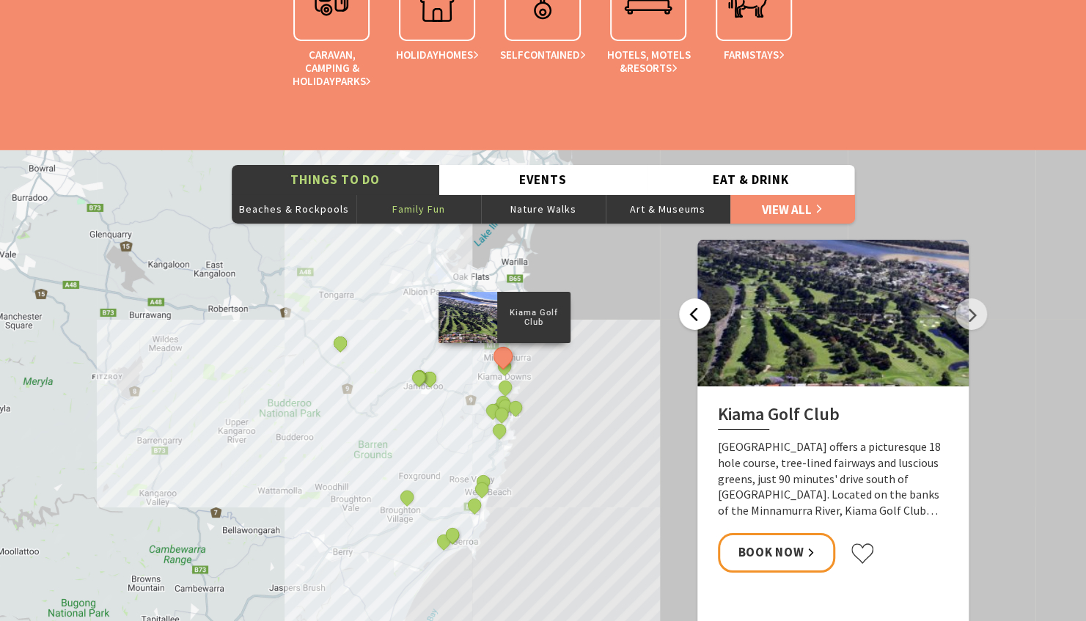
click at [705, 315] on button "Previous" at bounding box center [695, 314] width 32 height 32
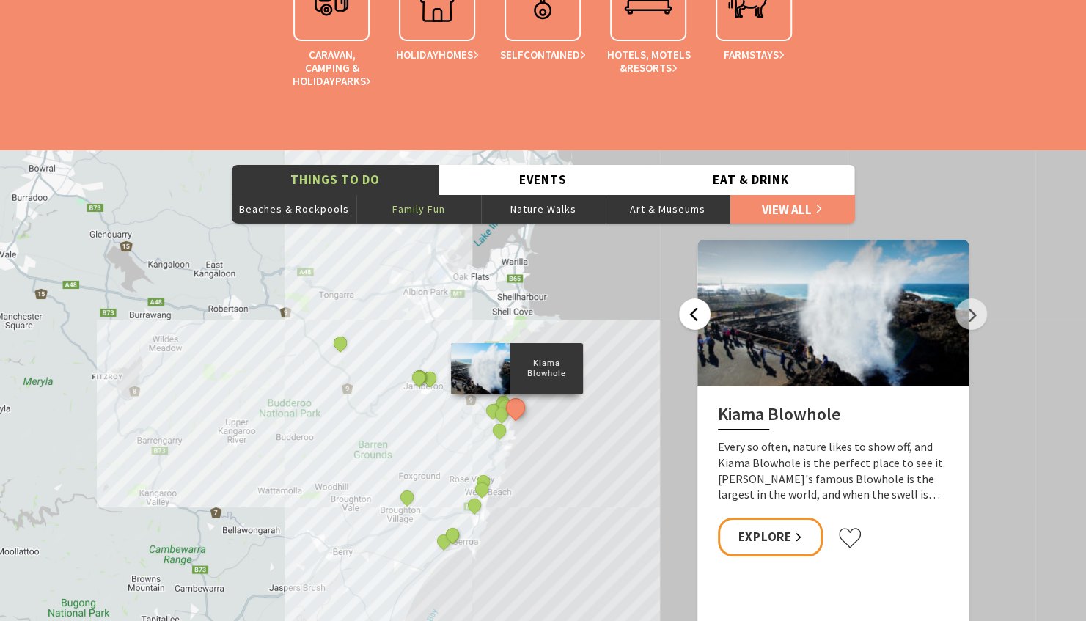
click at [705, 315] on button "Previous" at bounding box center [695, 314] width 32 height 32
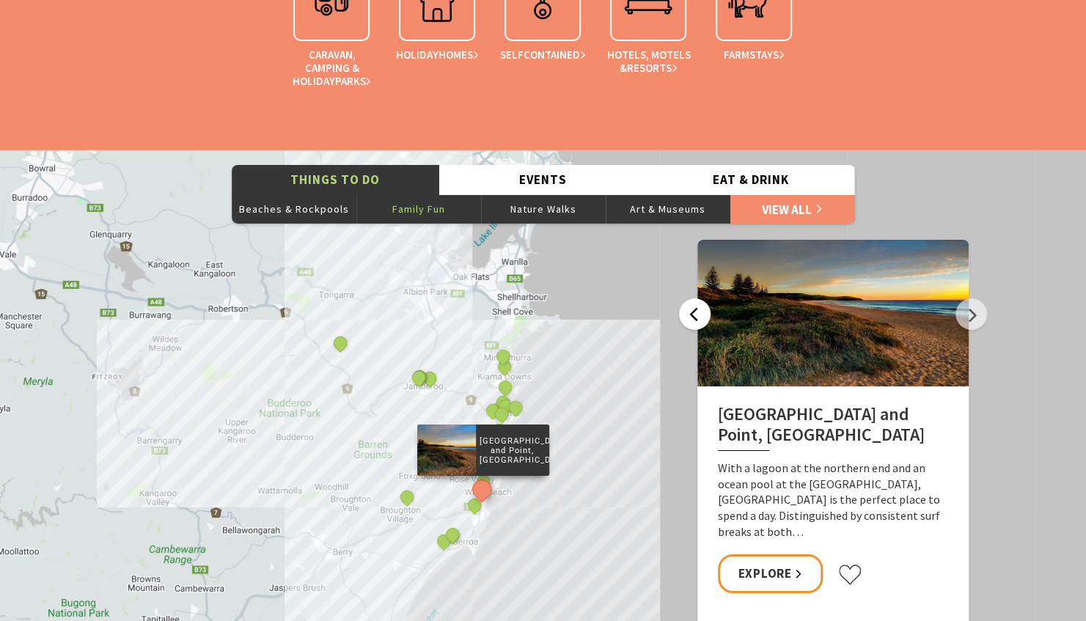
click at [705, 315] on button "Previous" at bounding box center [695, 314] width 32 height 32
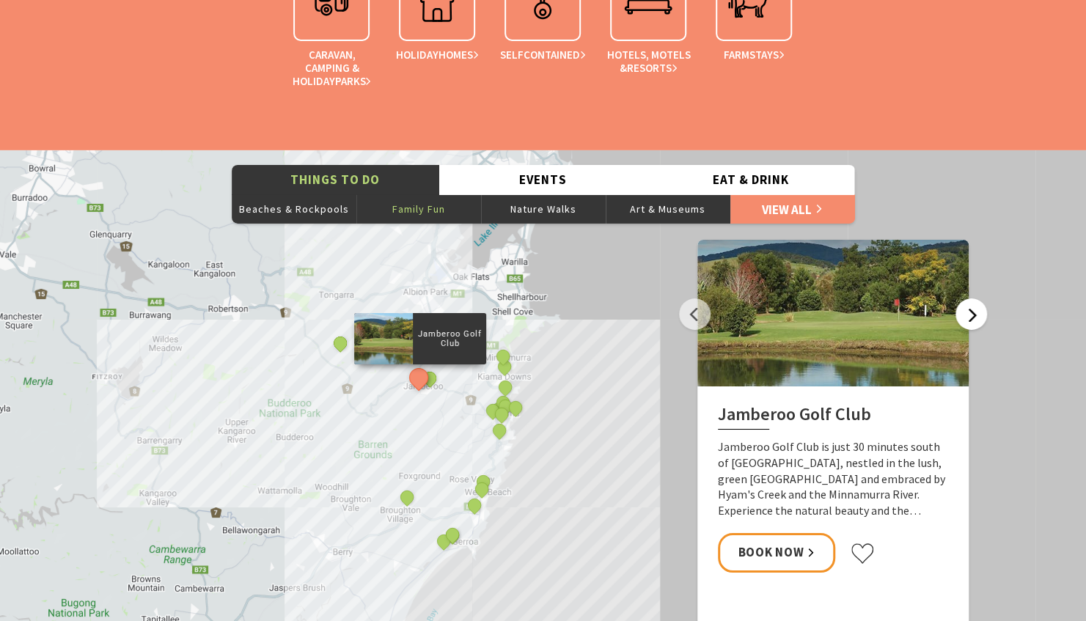
click at [971, 315] on button "Next" at bounding box center [971, 314] width 32 height 32
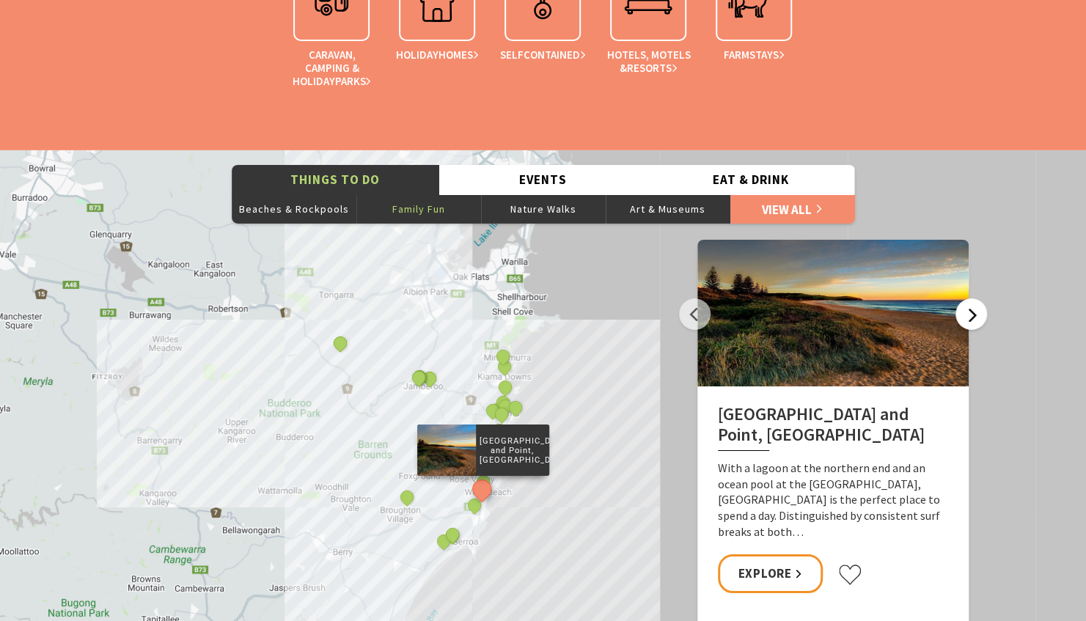
click at [971, 315] on button "Next" at bounding box center [971, 314] width 32 height 32
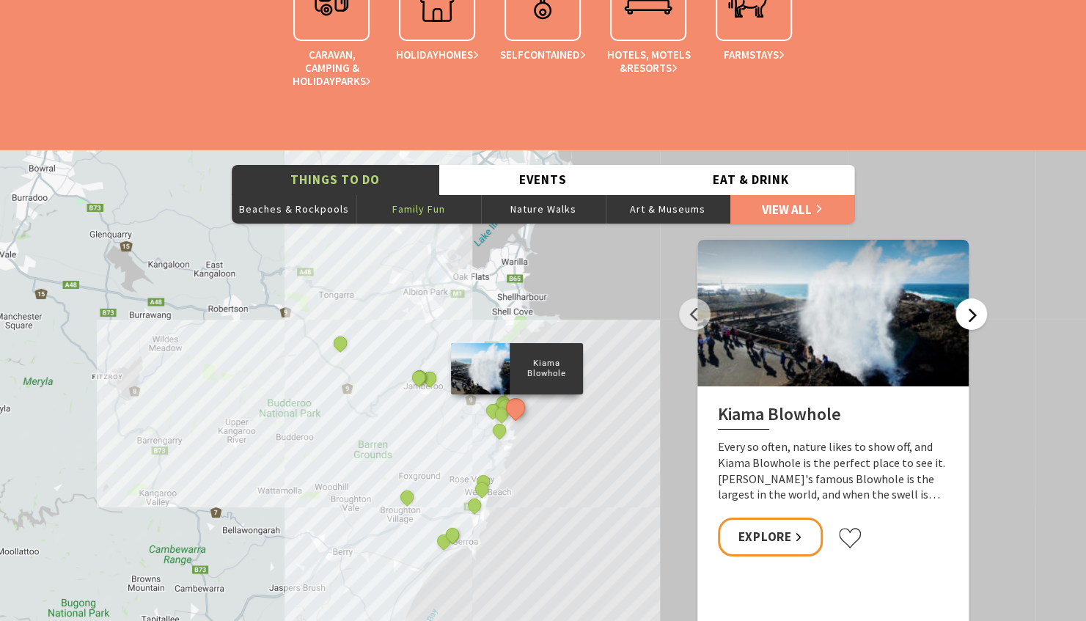
click at [971, 315] on button "Next" at bounding box center [971, 314] width 32 height 32
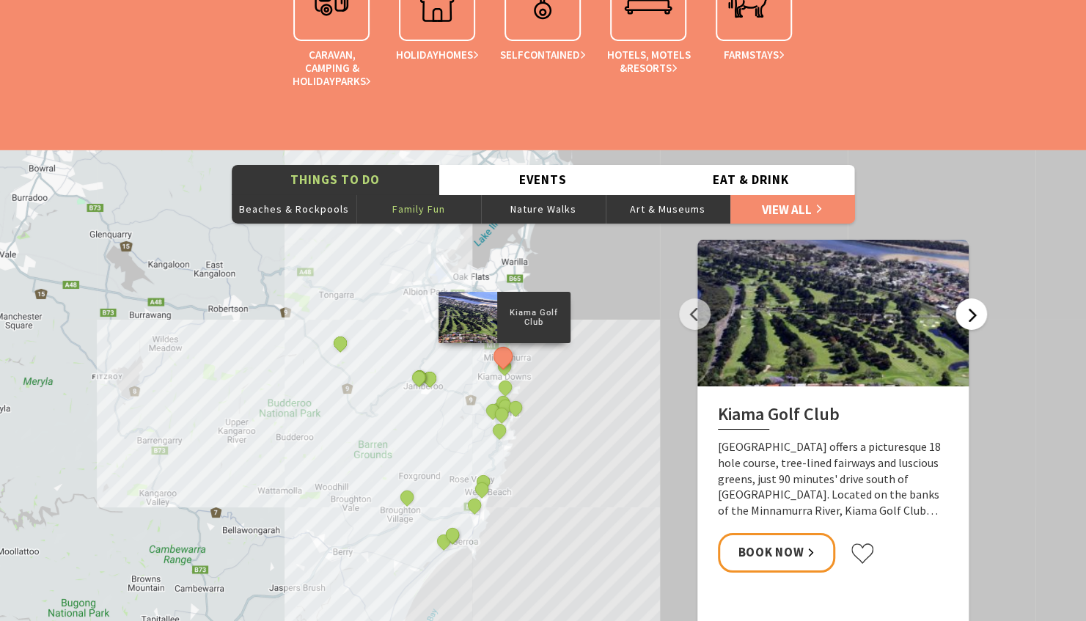
click at [971, 315] on button "Next" at bounding box center [971, 314] width 32 height 32
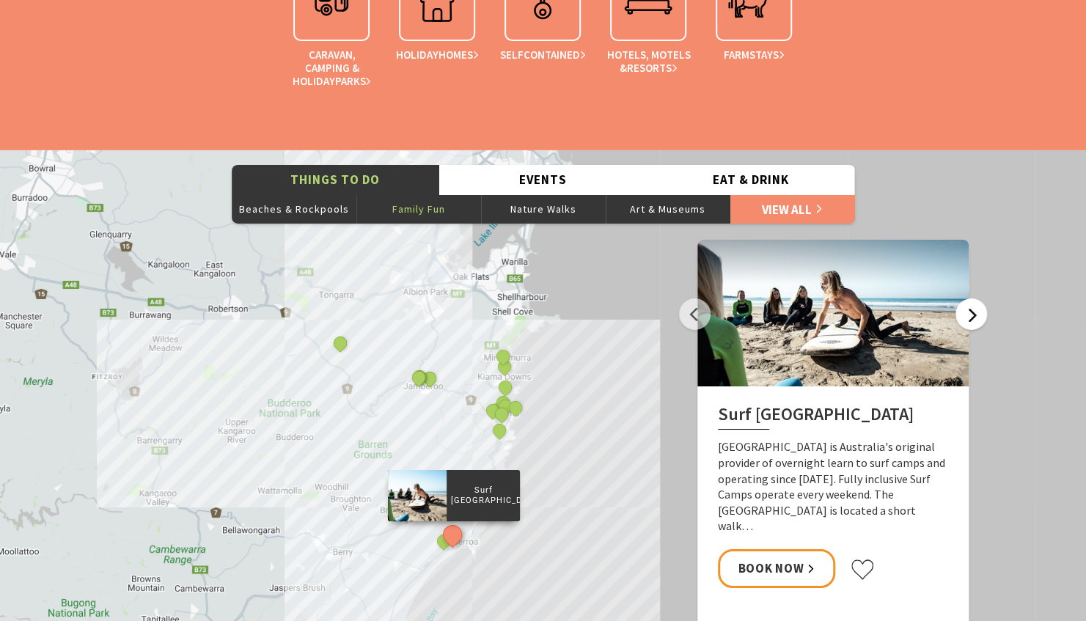
click at [971, 315] on button "Next" at bounding box center [971, 314] width 32 height 32
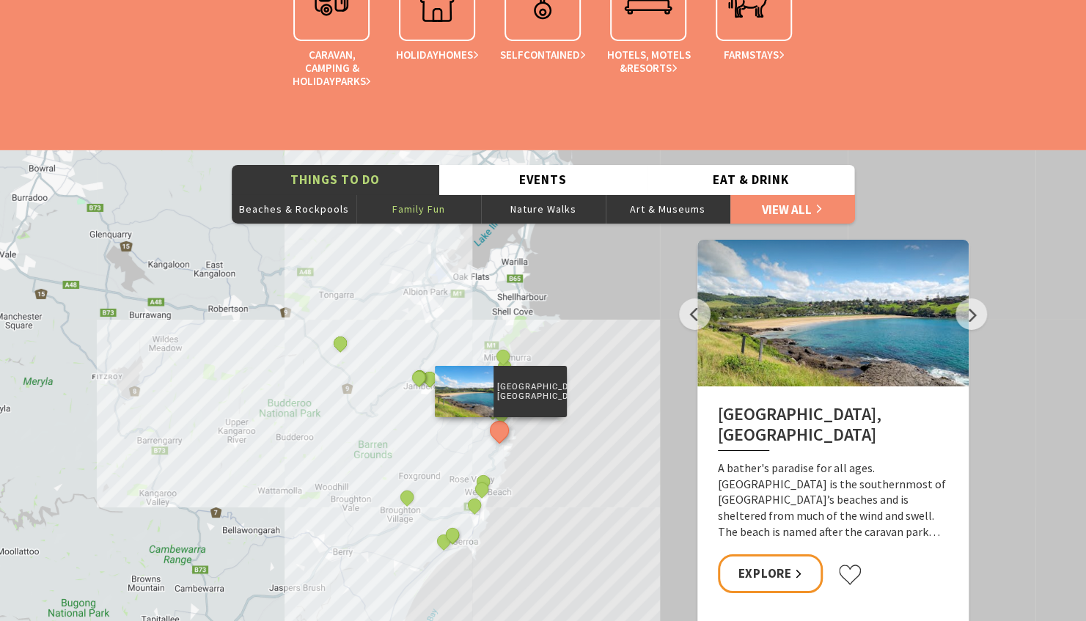
click at [636, 309] on div "Jamberoo Action Park [GEOGRAPHIC_DATA] Illawarra Fly Treetop Adventures Kiama T…" at bounding box center [543, 414] width 1086 height 528
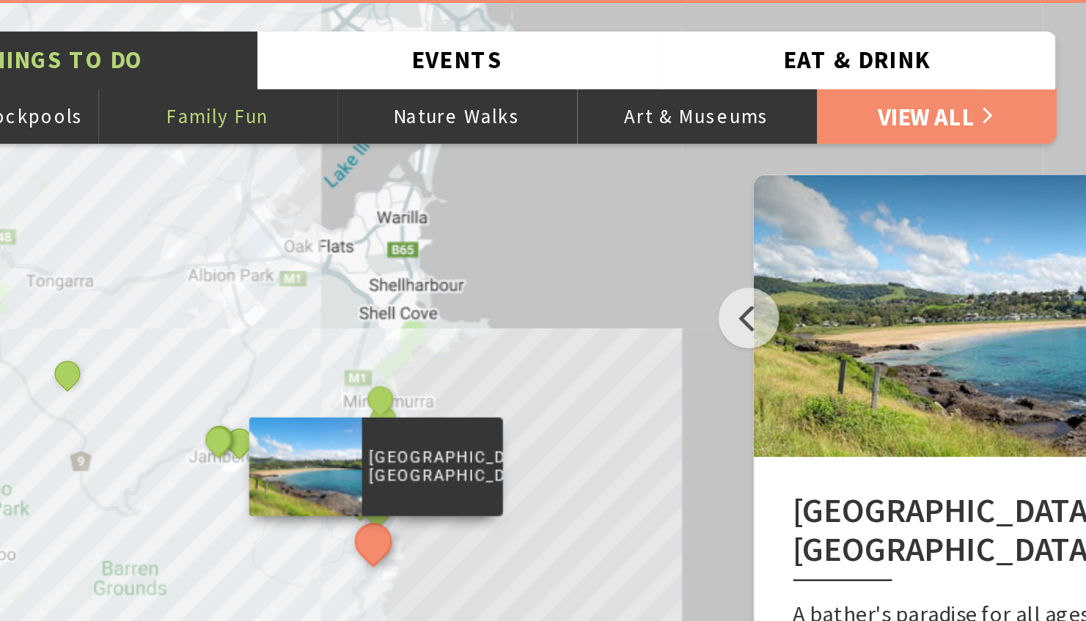
click at [576, 356] on div "Jamberoo Action Park [GEOGRAPHIC_DATA] Illawarra Fly Treetop Adventures Kiama T…" at bounding box center [543, 414] width 1086 height 528
click at [631, 327] on div "Jamberoo Action Park [GEOGRAPHIC_DATA] Illawarra Fly Treetop Adventures Kiama T…" at bounding box center [543, 414] width 1086 height 528
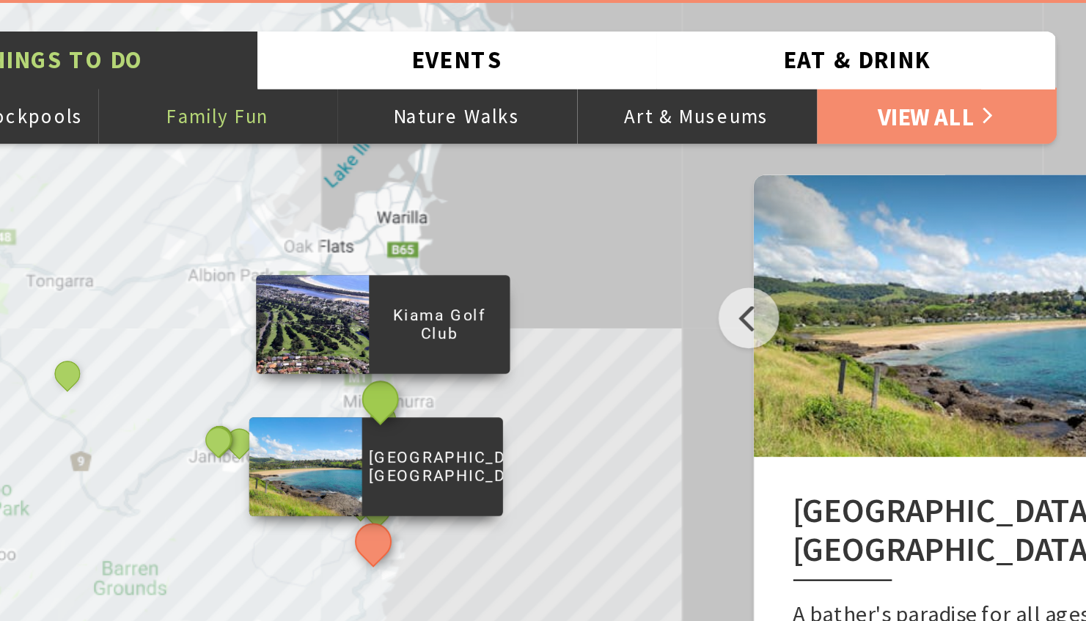
click at [500, 356] on button "See detail about Kiama Golf Club" at bounding box center [502, 356] width 27 height 27
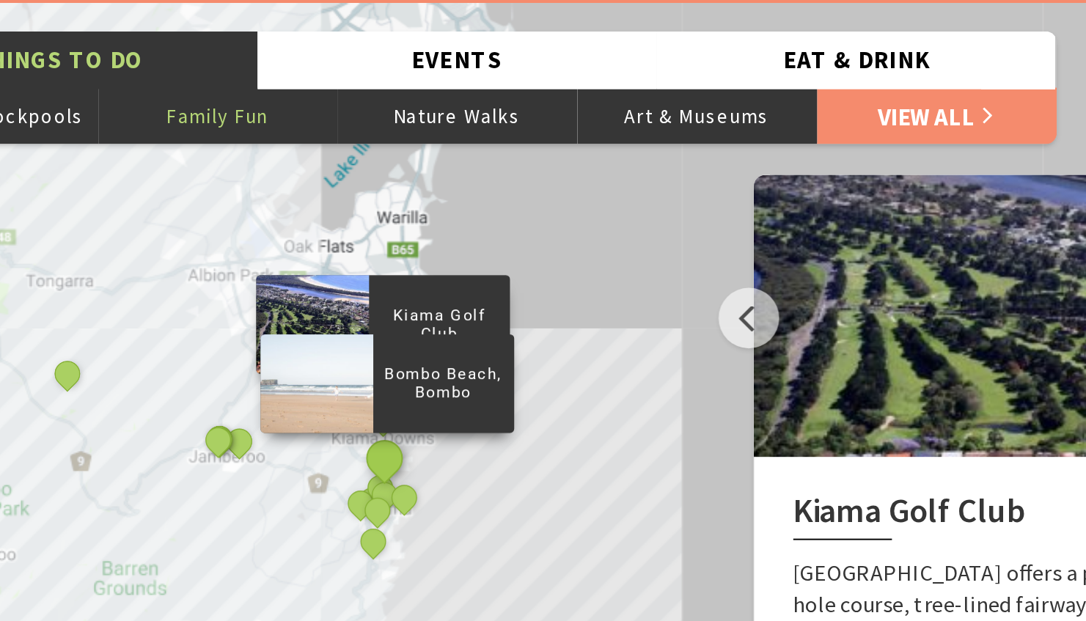
click at [506, 382] on button "See detail about Bombo Beach, Bombo" at bounding box center [504, 387] width 27 height 27
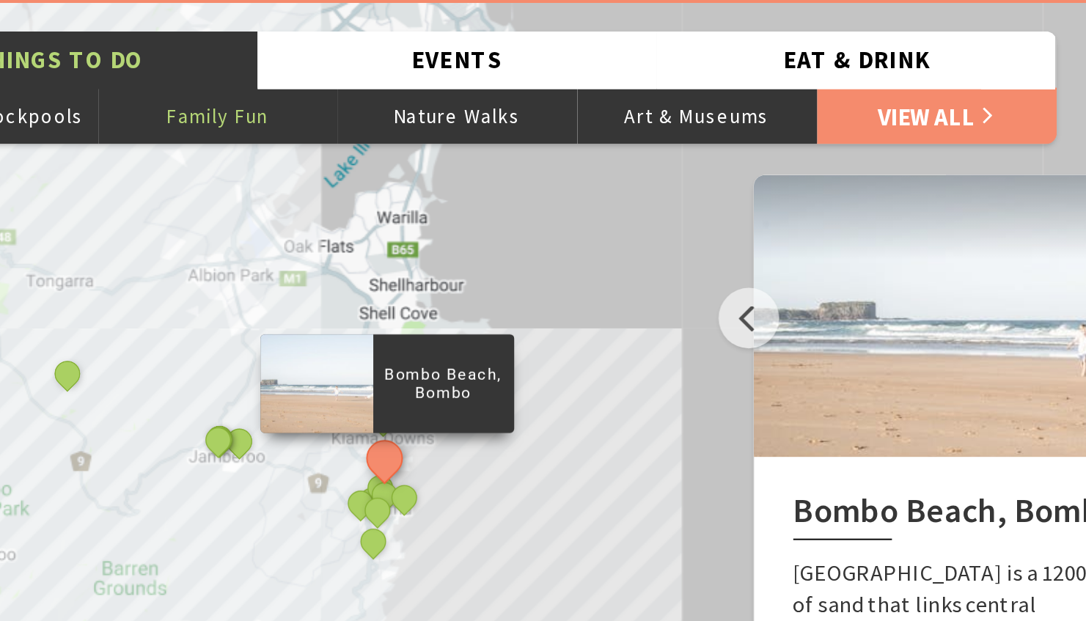
click at [506, 382] on button "See detail about Bombo Beach, Bombo" at bounding box center [504, 387] width 27 height 27
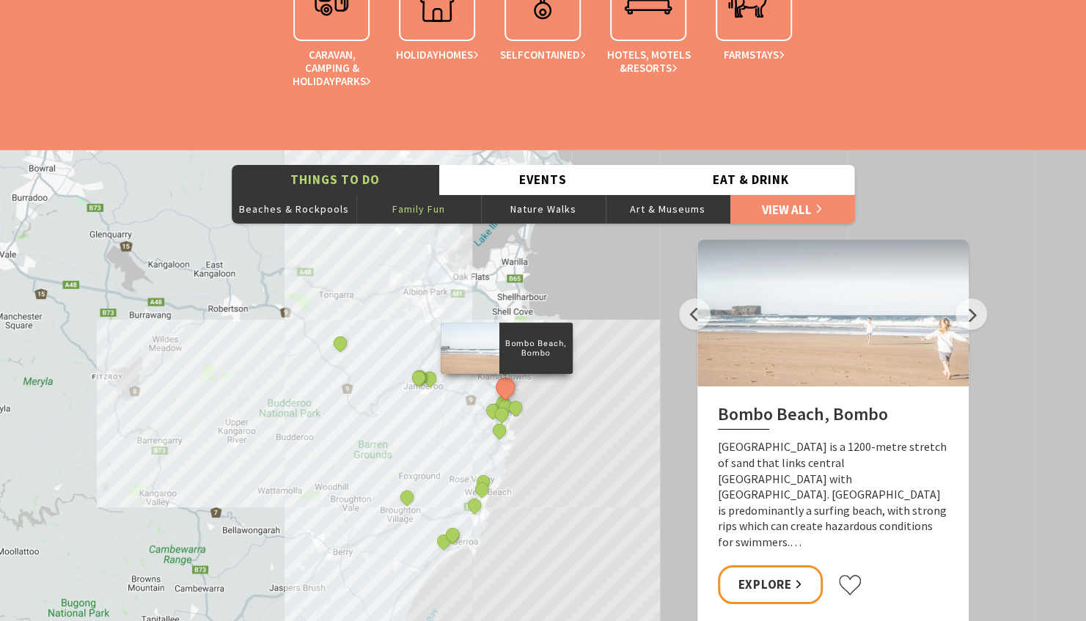
click at [434, 202] on button "Family Fun" at bounding box center [418, 208] width 125 height 29
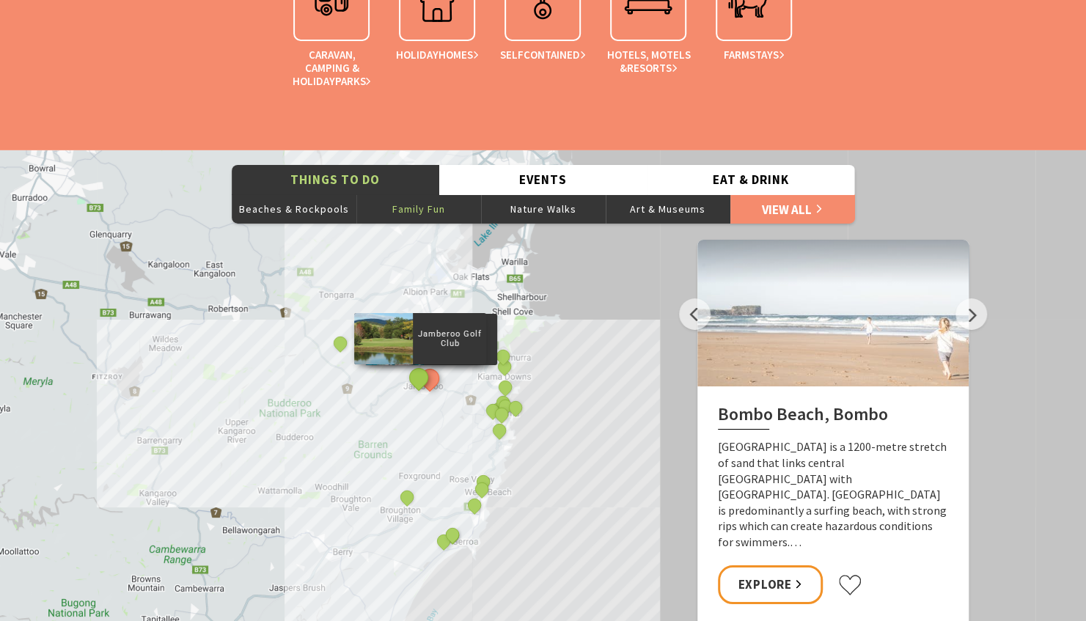
click at [416, 378] on button "See detail about Jamberoo Golf Club" at bounding box center [418, 377] width 27 height 27
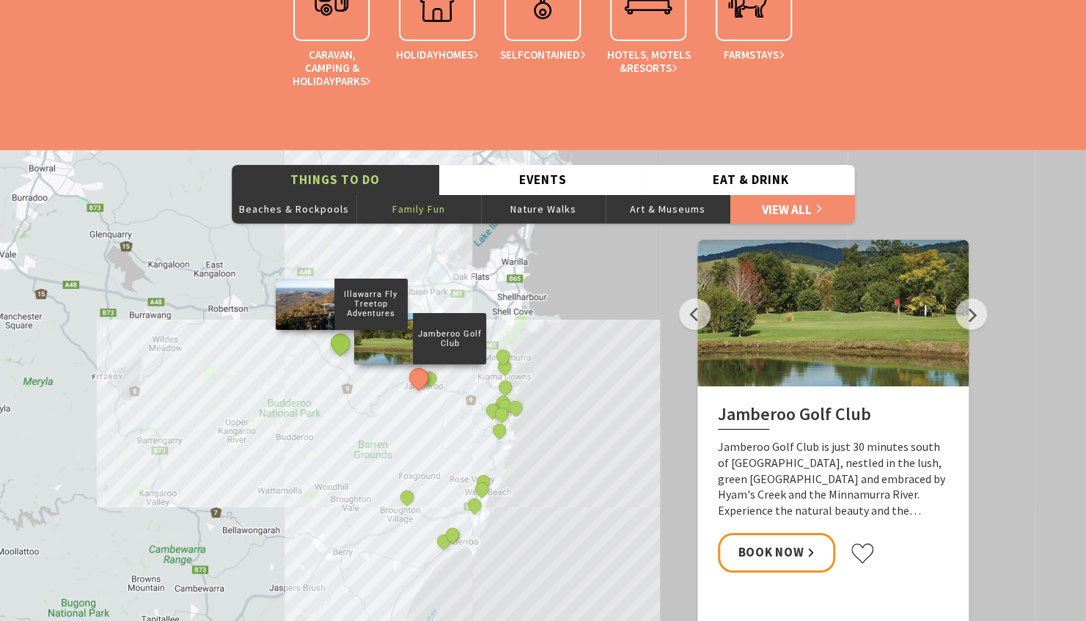
click at [340, 349] on button "See detail about Illawarra Fly Treetop Adventures" at bounding box center [339, 342] width 27 height 27
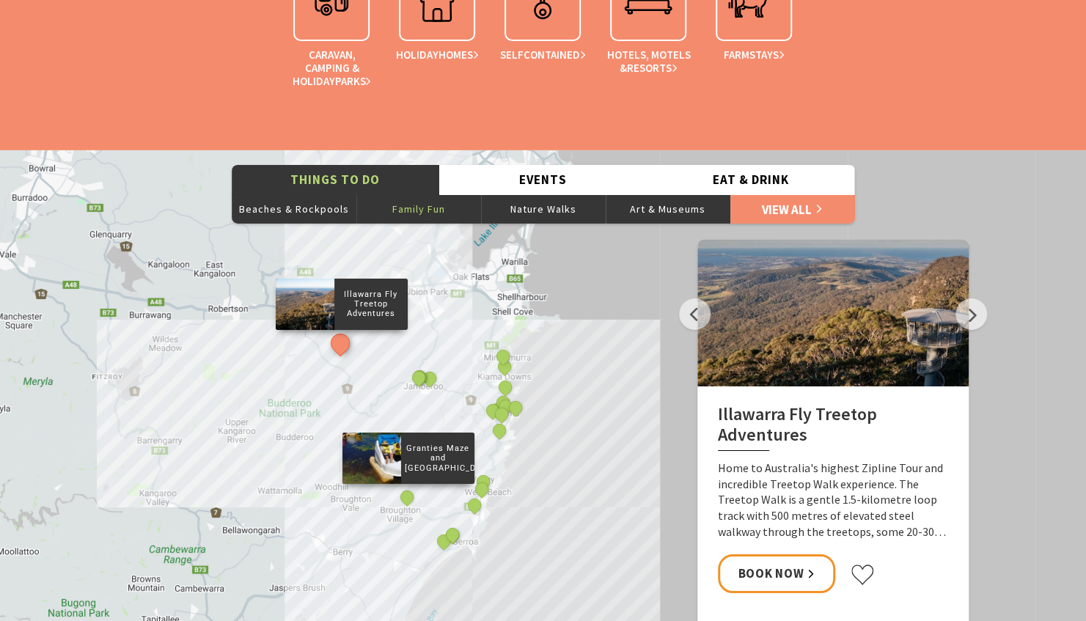
click at [434, 456] on p "Granties Maze and [GEOGRAPHIC_DATA]" at bounding box center [437, 458] width 73 height 34
click at [375, 458] on div at bounding box center [371, 458] width 59 height 51
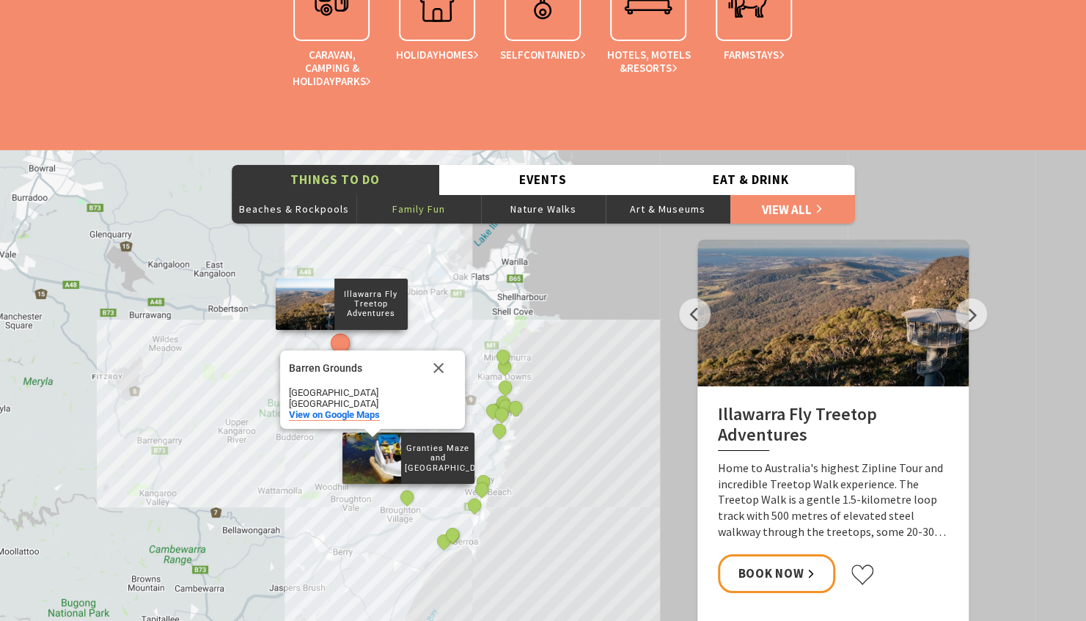
click at [386, 459] on div at bounding box center [371, 458] width 59 height 51
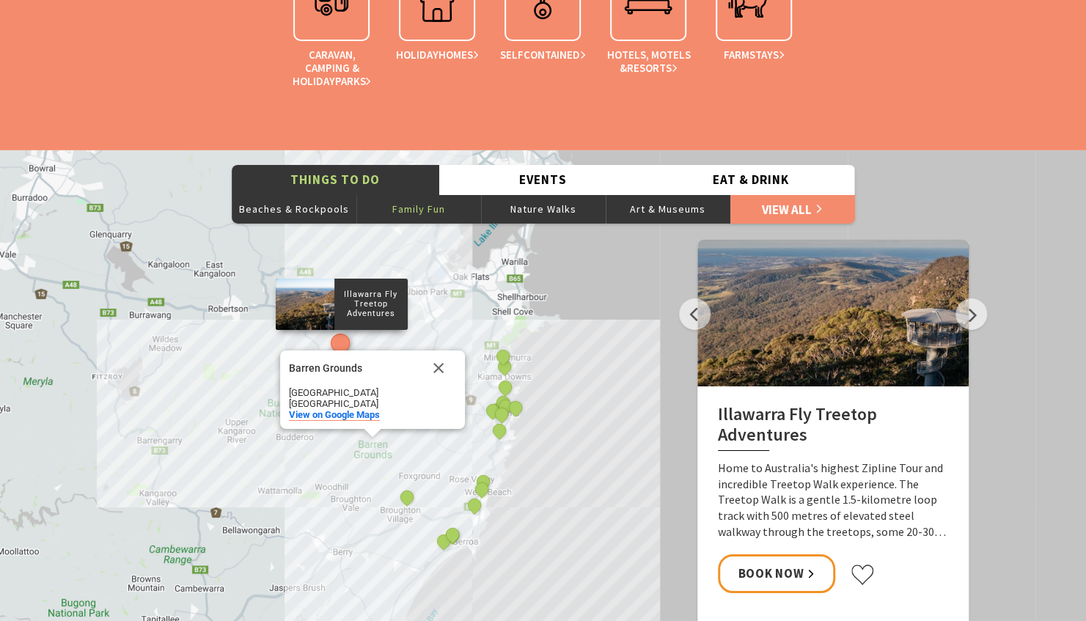
click at [345, 365] on div "Barren Grounds" at bounding box center [355, 368] width 132 height 11
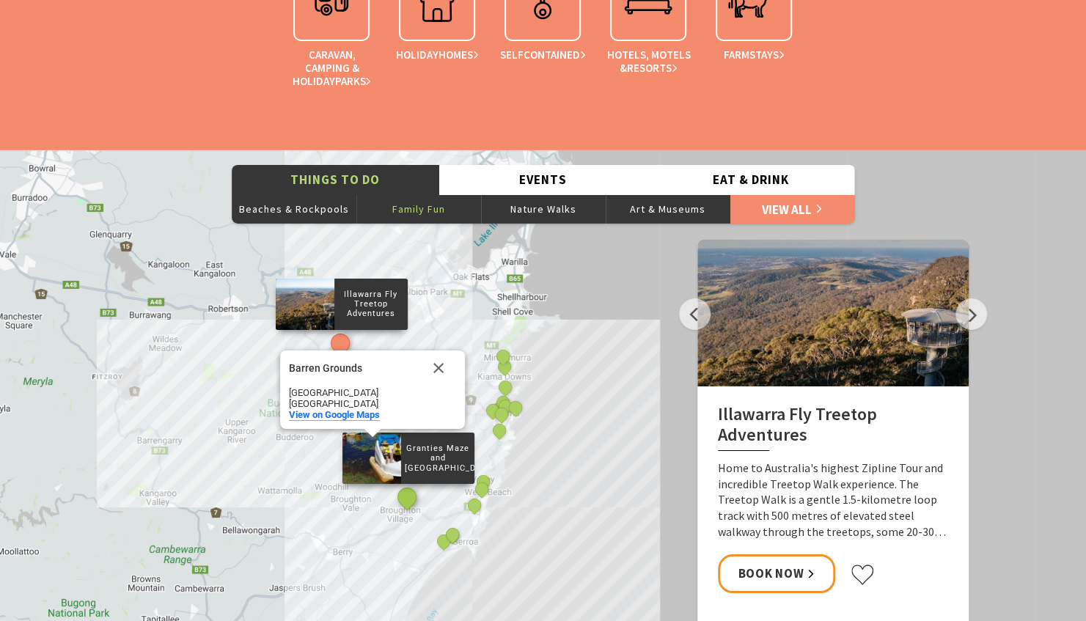
click at [403, 502] on button "See detail about Granties Maze and Fun Park" at bounding box center [406, 496] width 27 height 27
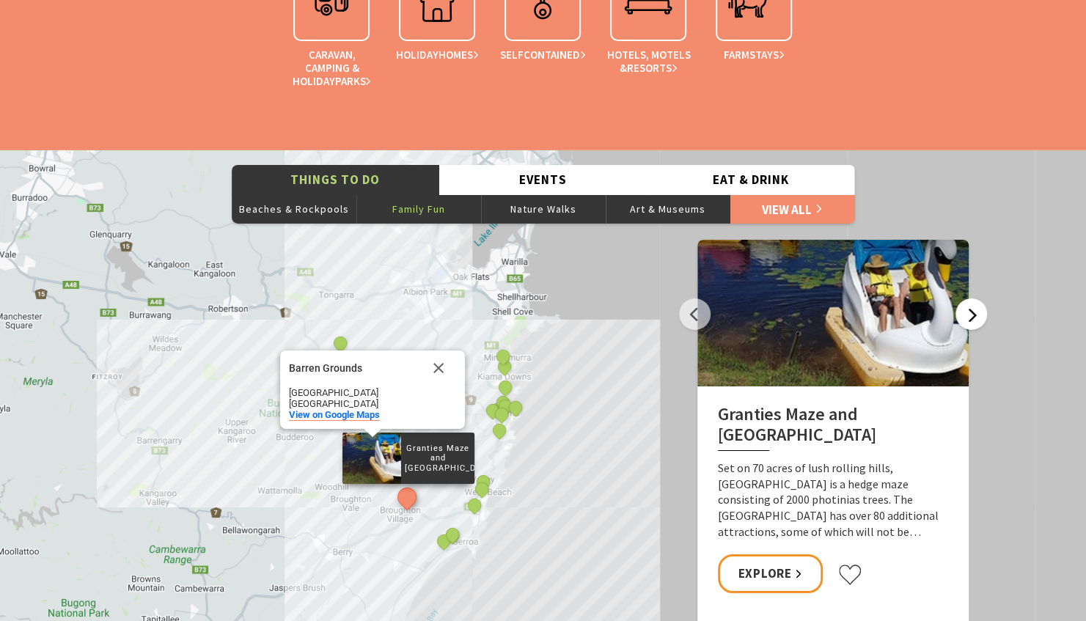
click at [981, 314] on button "Next" at bounding box center [971, 314] width 32 height 32
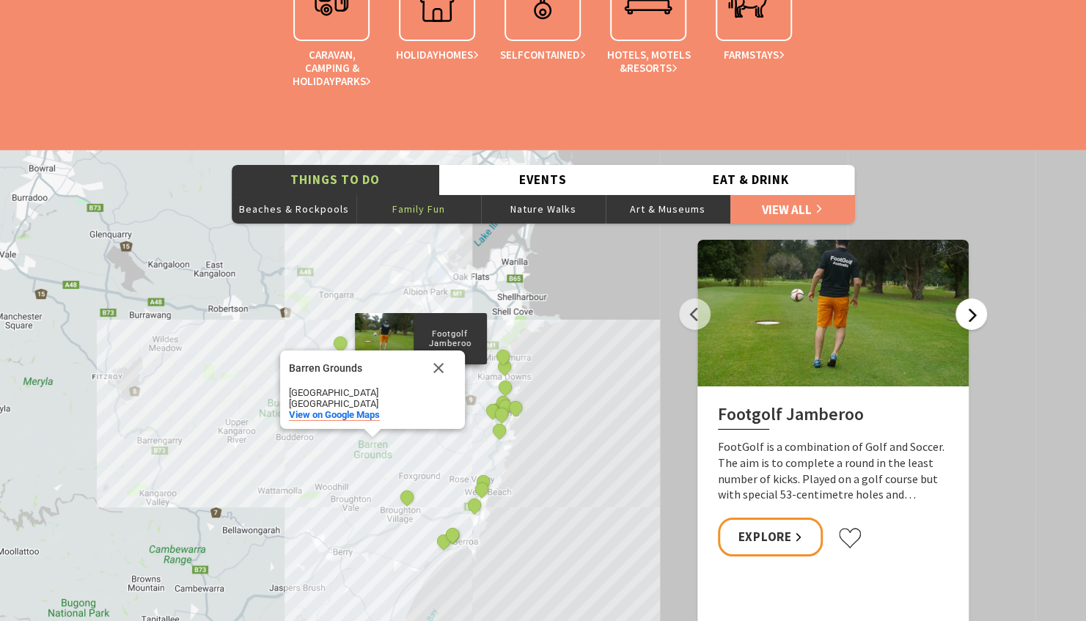
click at [981, 314] on button "Next" at bounding box center [971, 314] width 32 height 32
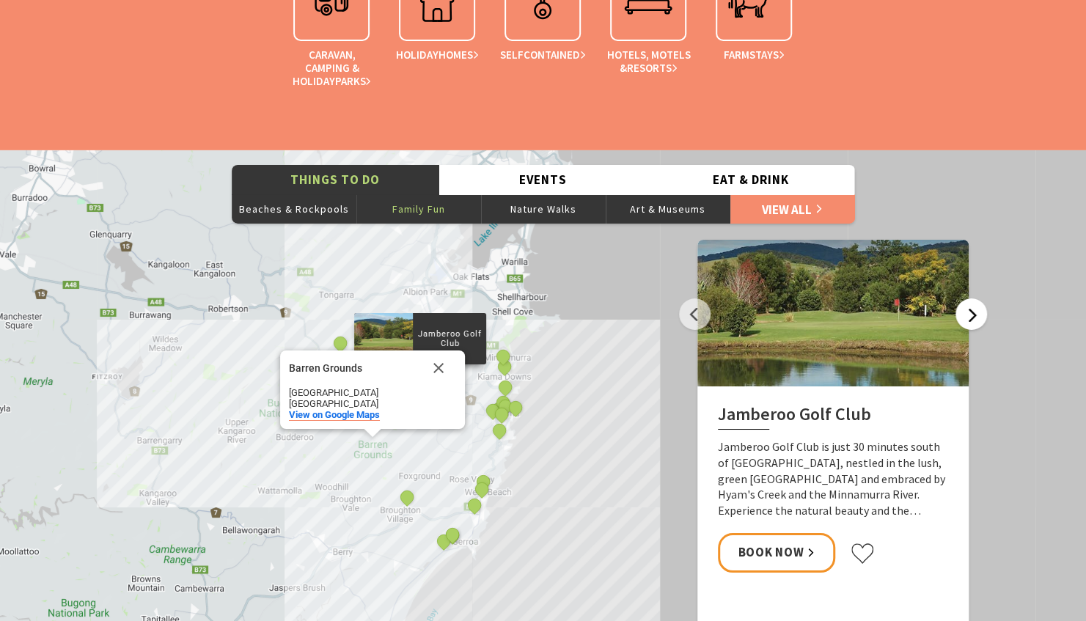
click at [981, 314] on button "Next" at bounding box center [971, 314] width 32 height 32
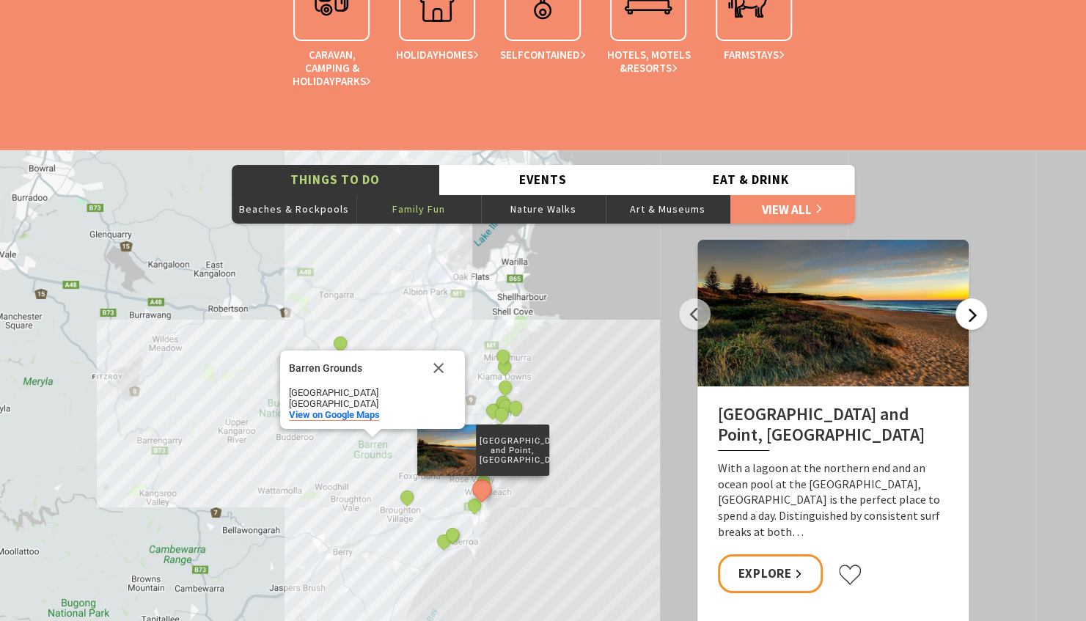
click at [981, 314] on button "Next" at bounding box center [971, 314] width 32 height 32
